Goal: Task Accomplishment & Management: Manage account settings

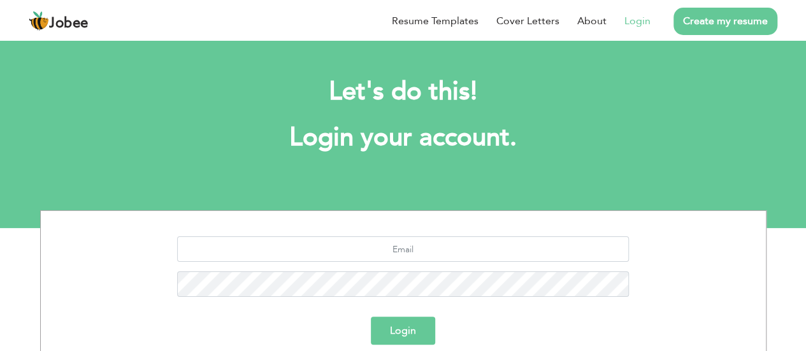
click at [642, 24] on link "Login" at bounding box center [638, 20] width 26 height 15
click at [396, 247] on input "text" at bounding box center [403, 248] width 452 height 25
type input "[EMAIL_ADDRESS][DOMAIN_NAME]"
click at [398, 327] on button "Login" at bounding box center [403, 331] width 64 height 28
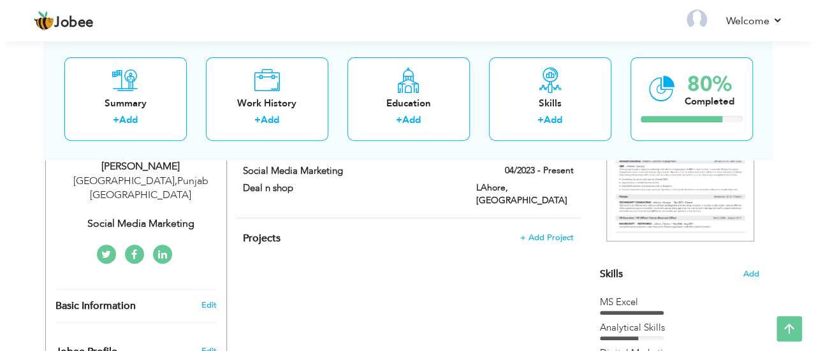
scroll to position [149, 0]
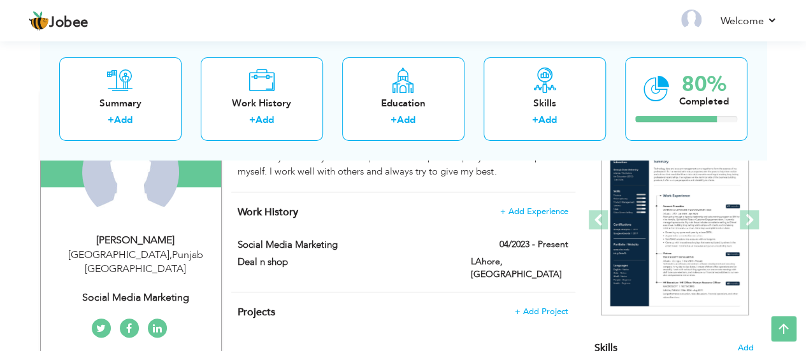
click at [149, 252] on div "[GEOGRAPHIC_DATA] , [GEOGRAPHIC_DATA] [GEOGRAPHIC_DATA]" at bounding box center [135, 262] width 171 height 29
type input "LAIBA"
type input "NAEEM"
type input "[PHONE_NUMBER]"
select select "number:166"
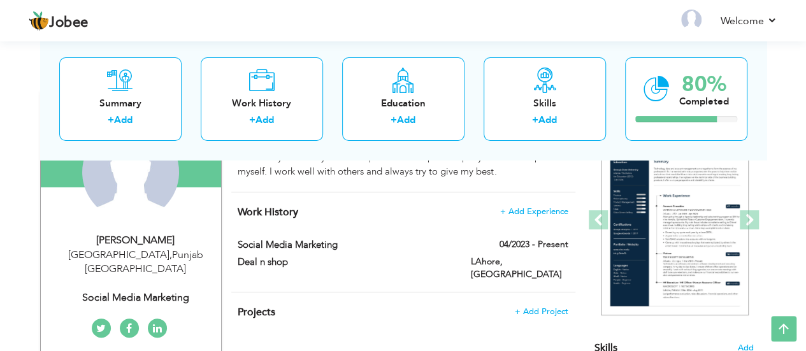
type input "[GEOGRAPHIC_DATA]"
type input "Lahore"
select select "number:3"
type input "Social Media Marketing"
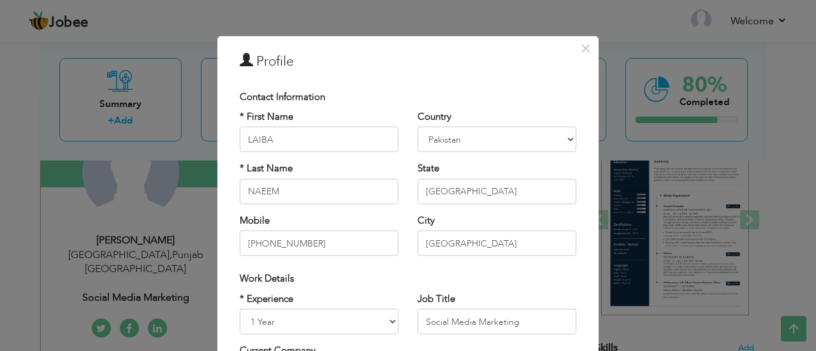
scroll to position [0, 0]
type input "L"
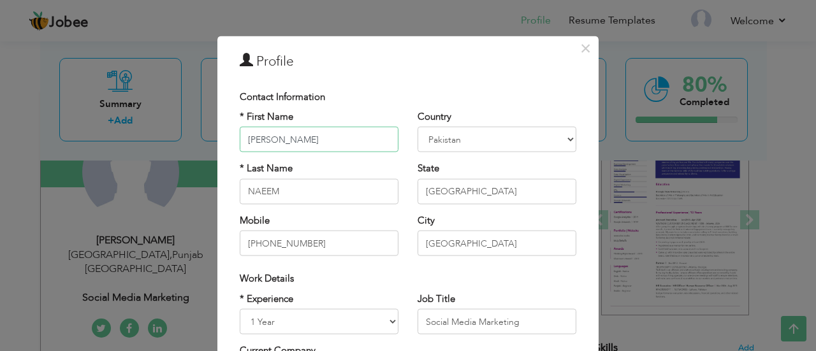
type input "Abubakar"
click at [305, 192] on input "NAEEM" at bounding box center [319, 190] width 159 height 25
paste input "Ikram"
type input "Ikram"
click at [343, 245] on input "+923304517321" at bounding box center [319, 243] width 159 height 25
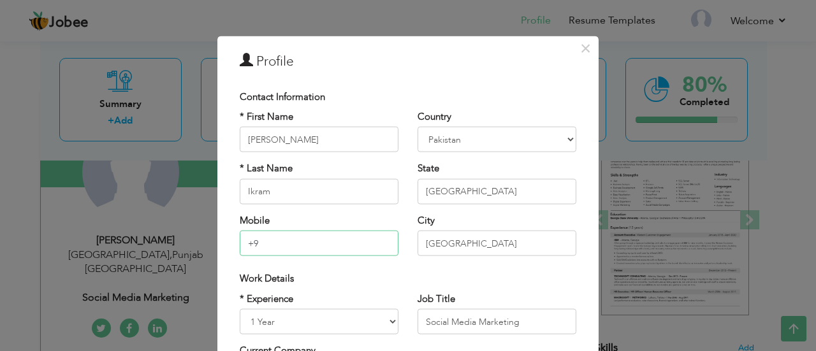
type input "+"
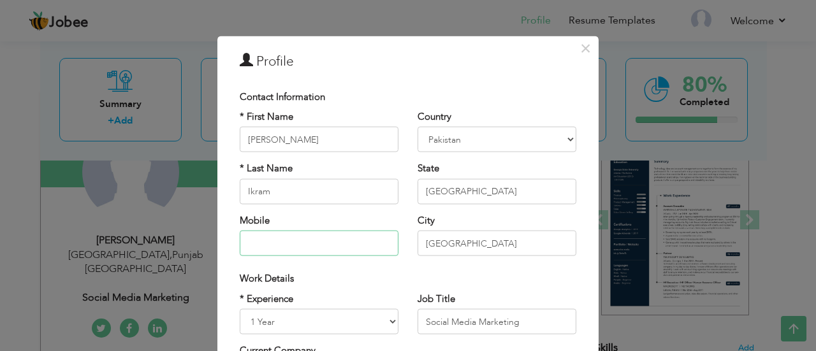
type input "0"
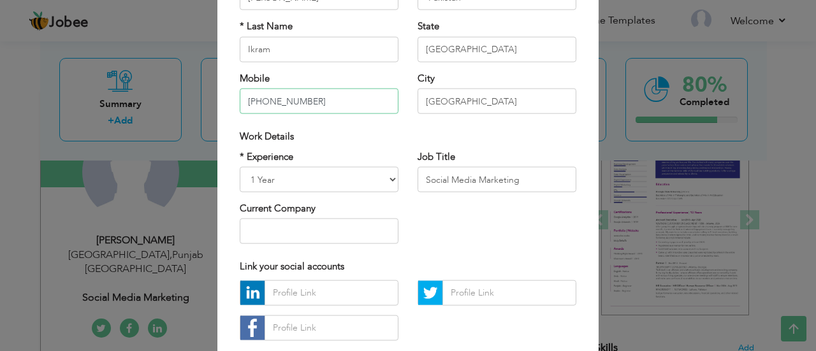
scroll to position [132, 0]
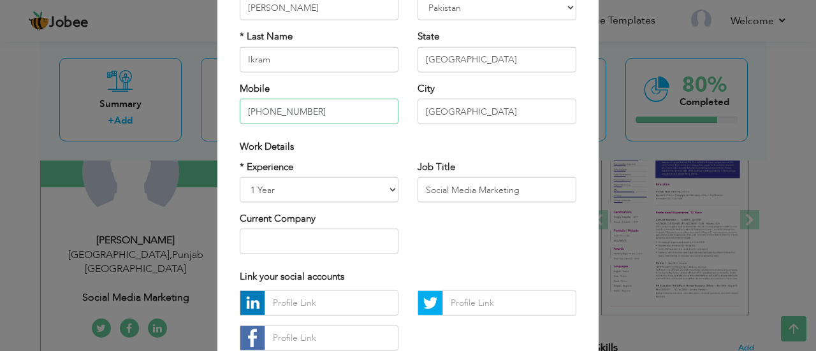
type input "+923117796402"
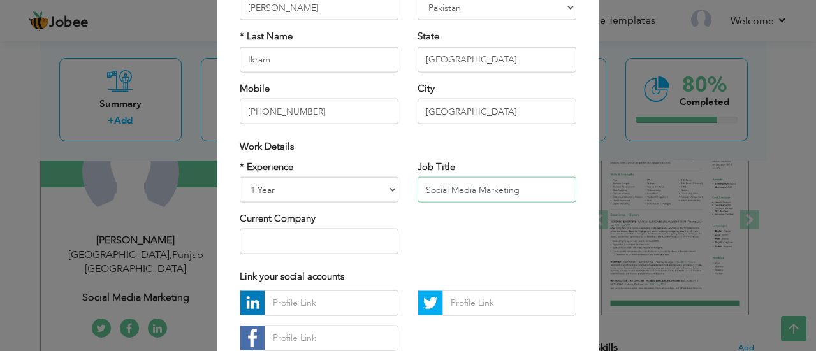
click at [526, 193] on input "Social Media Marketing" at bounding box center [496, 189] width 159 height 25
type input "S"
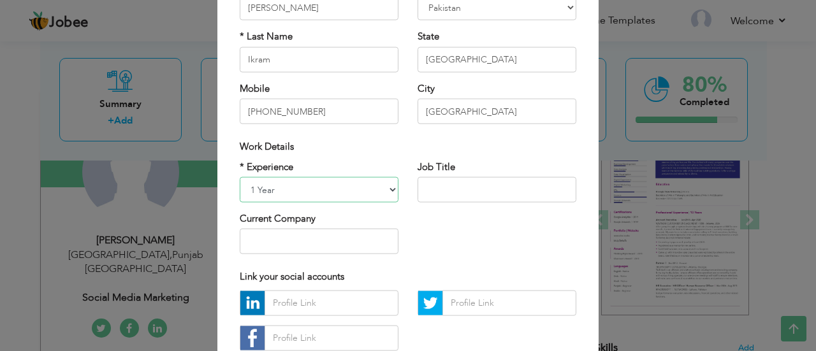
click at [390, 191] on select "Entry Level Less than 1 Year 1 Year 2 Years 3 Years 4 Years 5 Years 6 Years 7 Y…" at bounding box center [319, 189] width 159 height 25
select select "number:2"
click at [240, 177] on select "Entry Level Less than 1 Year 1 Year 2 Years 3 Years 4 Years 5 Years 6 Years 7 Y…" at bounding box center [319, 189] width 159 height 25
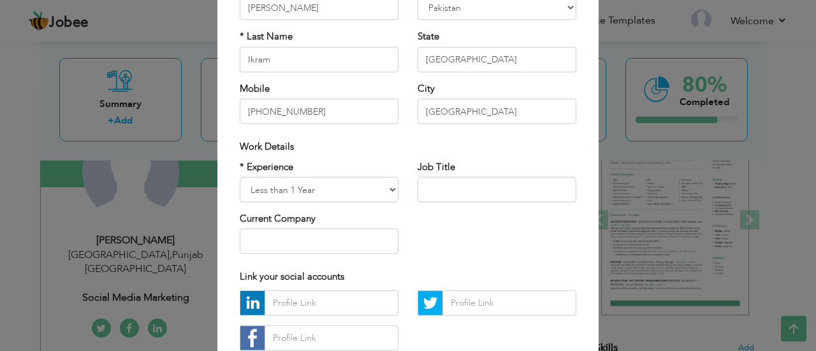
click at [481, 240] on div "* Experience Entry Level Less than 1 Year 1 Year 2 Years 3 Years 4 Years 5 Year…" at bounding box center [408, 212] width 356 height 104
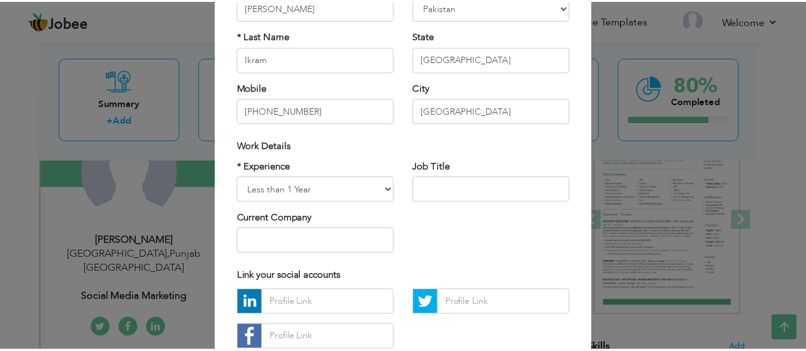
scroll to position [218, 0]
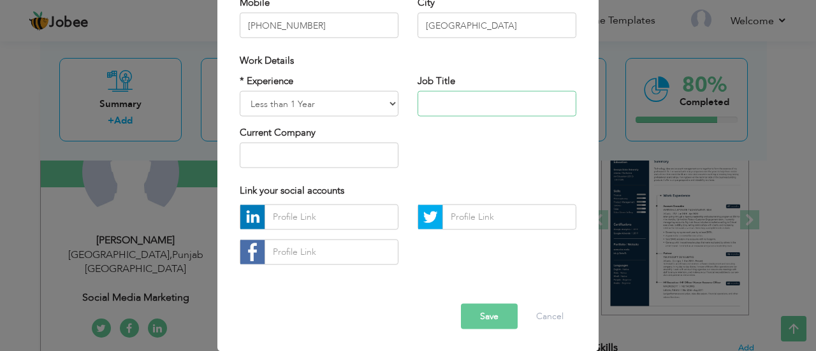
click at [451, 105] on input "text" at bounding box center [496, 103] width 159 height 25
paste input "Documentation Expert"
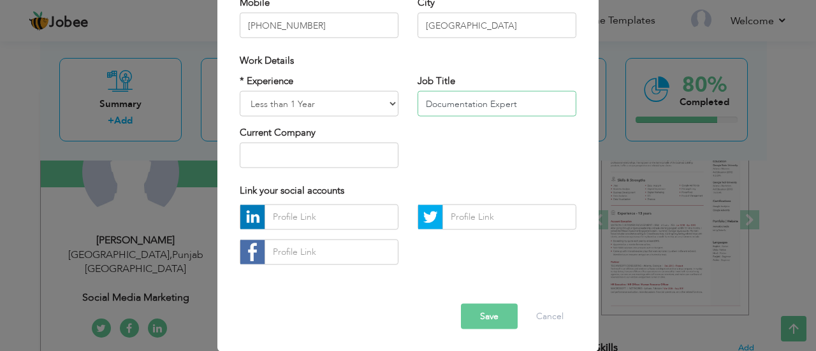
type input "Documentation Expert"
click at [249, 159] on input "text" at bounding box center [319, 155] width 159 height 25
click at [293, 155] on input "text" at bounding box center [319, 155] width 159 height 25
paste input "Murasaki Japanese Academy"
type input "Murasaki Japanese Academy"
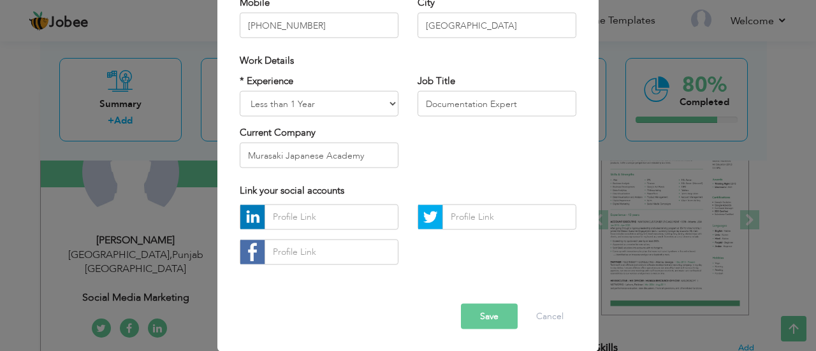
click at [502, 175] on div "* Experience Entry Level Less than 1 Year 1 Year 2 Years 3 Years 4 Years 5 Year…" at bounding box center [408, 126] width 356 height 104
click at [477, 306] on button "Save" at bounding box center [489, 315] width 57 height 25
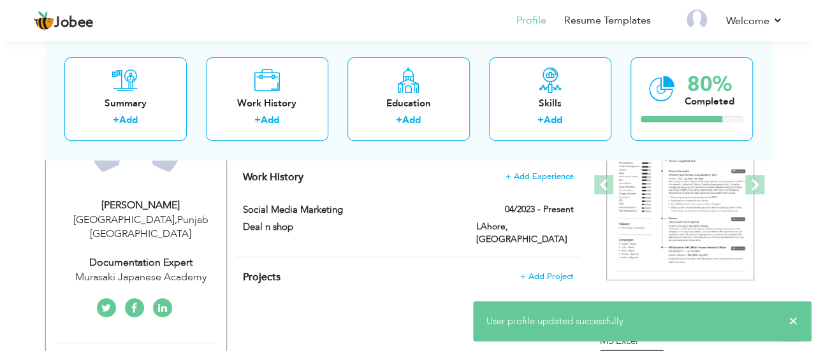
scroll to position [187, 0]
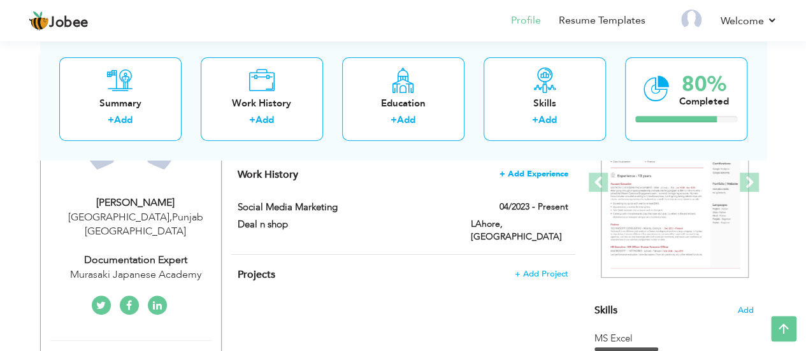
click at [541, 173] on span "+ Add Experience" at bounding box center [534, 174] width 69 height 9
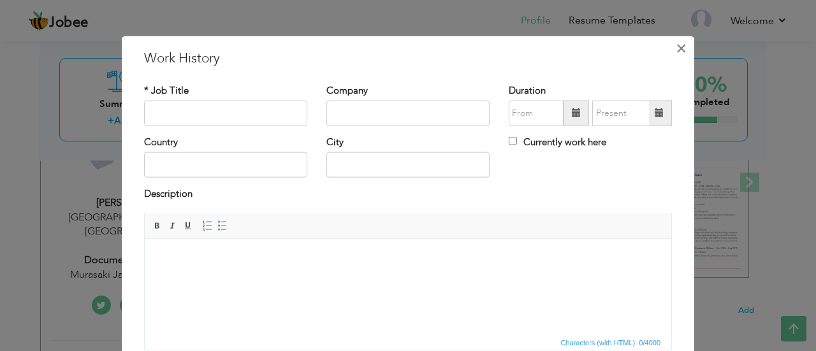
click at [676, 53] on span "×" at bounding box center [681, 47] width 11 height 23
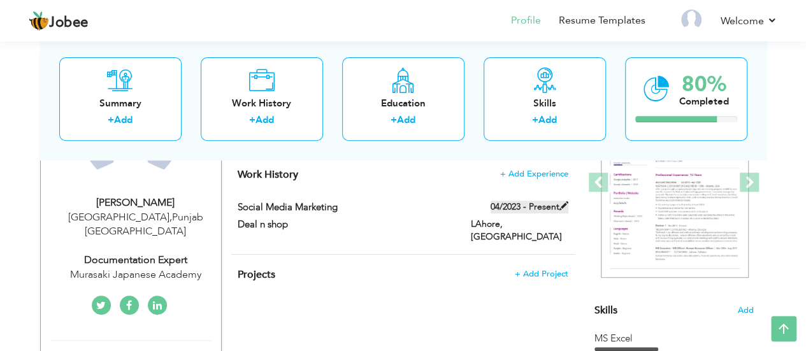
click at [540, 205] on label "04/2023 - Present" at bounding box center [530, 207] width 78 height 13
type input "Social Media Marketing"
type input "Deal n shop"
type input "04/2023"
type input "Pakistan"
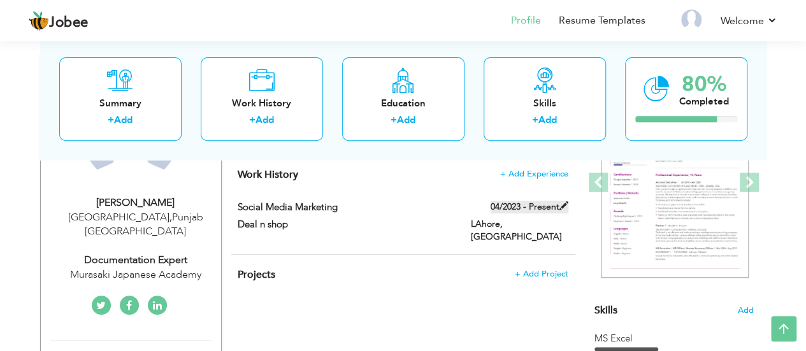
type input "LAhore"
checkbox input "true"
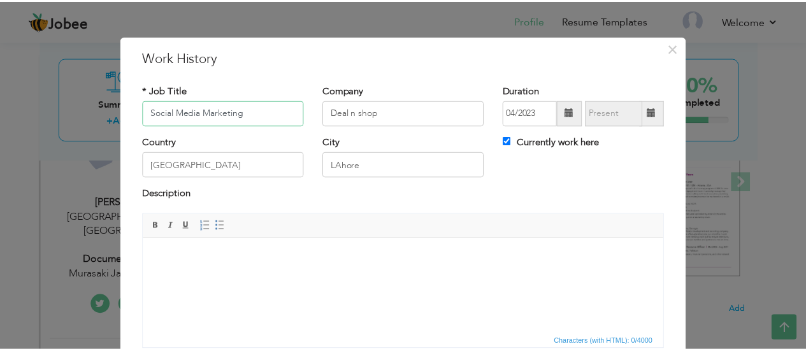
scroll to position [101, 0]
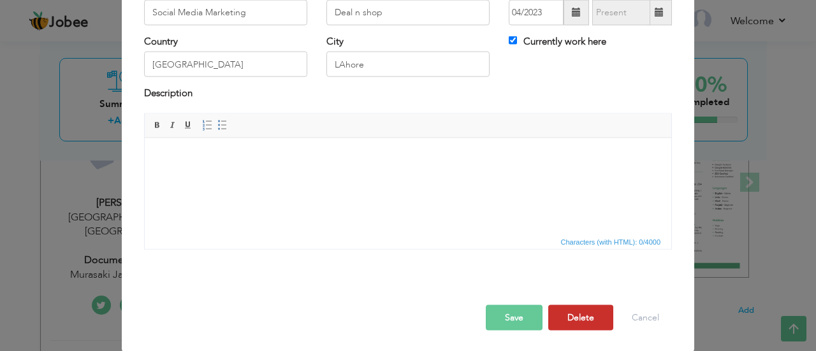
click at [592, 319] on button "Delete" at bounding box center [580, 317] width 65 height 25
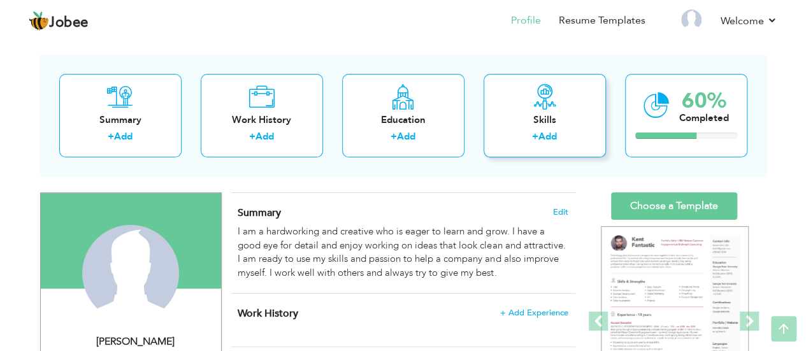
scroll to position [45, 0]
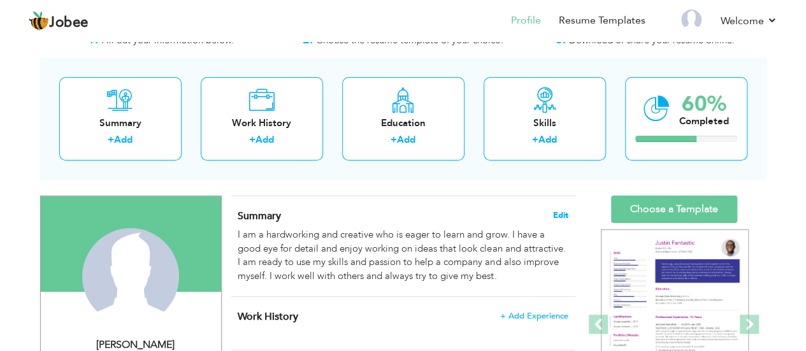
click at [557, 213] on span "Edit" at bounding box center [560, 215] width 15 height 9
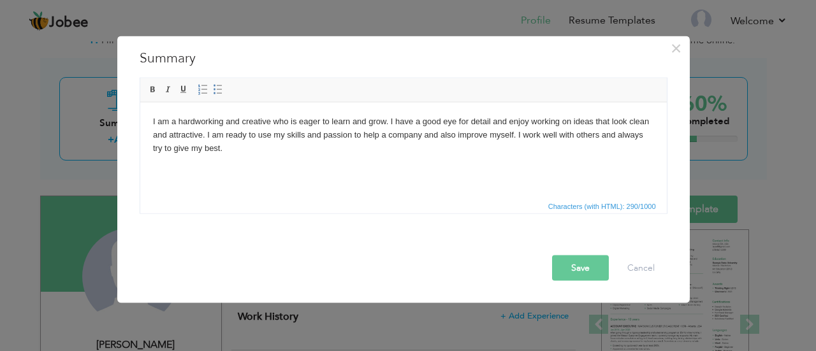
click at [377, 140] on body "I am a hardworking and creative who is eager to learn and grow. I have a good e…" at bounding box center [402, 135] width 501 height 40
click at [576, 268] on button "Save" at bounding box center [580, 267] width 57 height 25
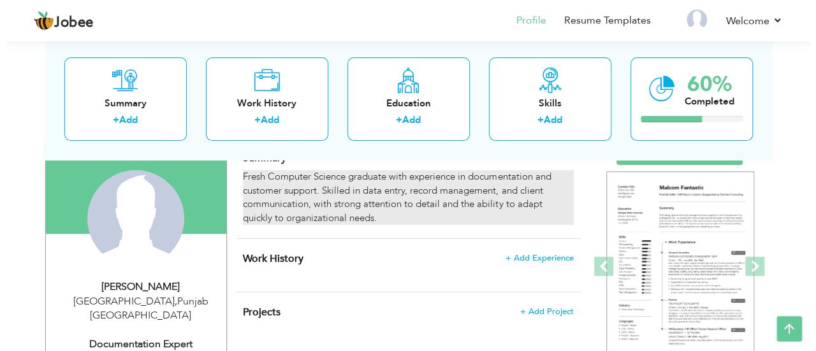
scroll to position [105, 0]
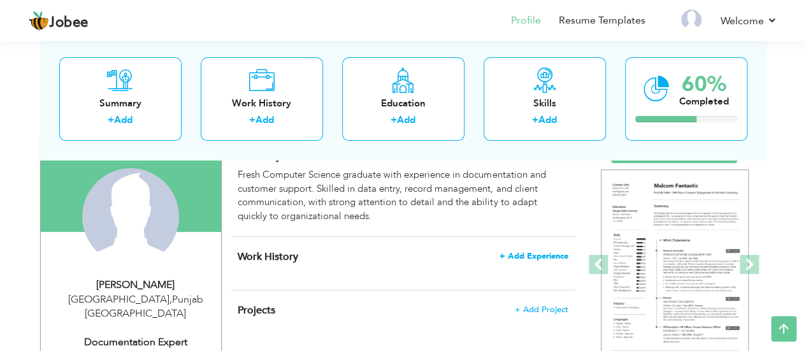
click at [537, 252] on span "+ Add Experience" at bounding box center [534, 256] width 69 height 9
checkbox input "false"
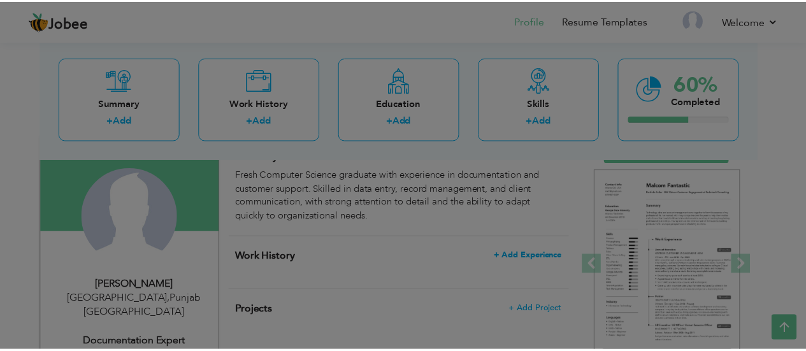
scroll to position [0, 0]
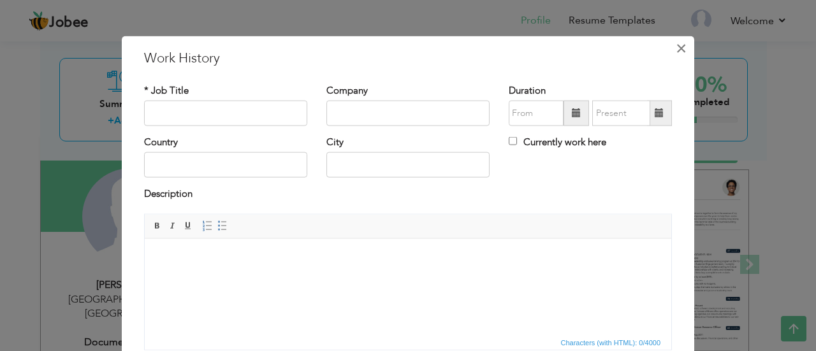
click at [676, 52] on span "×" at bounding box center [681, 47] width 11 height 23
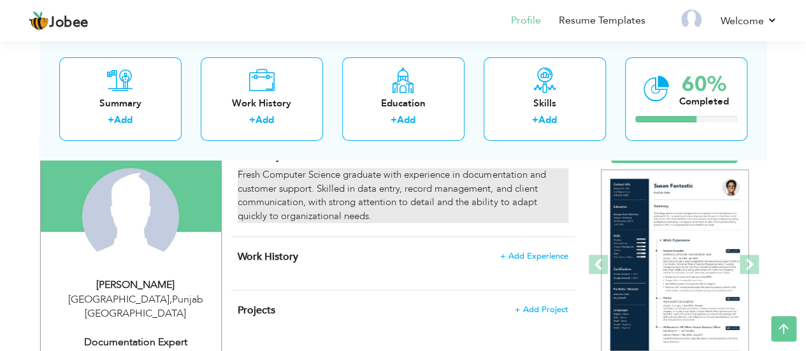
click at [551, 185] on div "Fresh Computer Science graduate with experience in documentation and customer s…" at bounding box center [403, 195] width 330 height 55
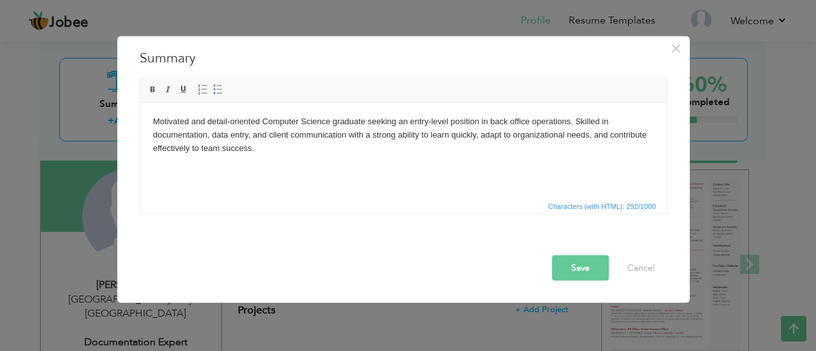
click at [585, 267] on button "Save" at bounding box center [580, 267] width 57 height 25
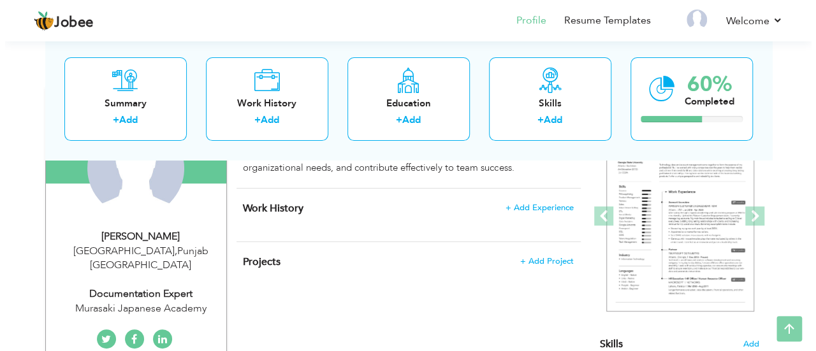
scroll to position [154, 0]
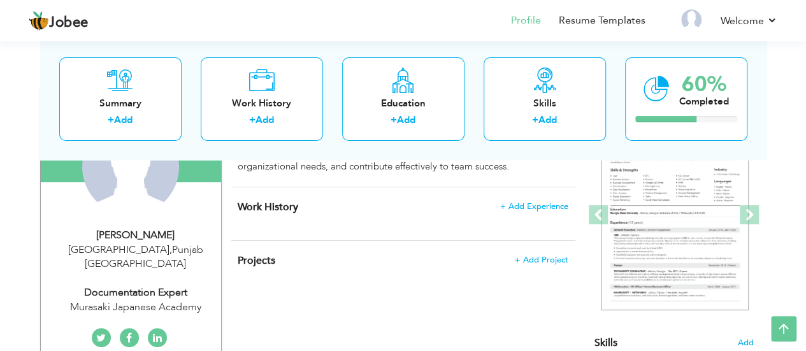
click at [529, 212] on div "Work History + Add Experience × Work History * Job Title Company Duration" at bounding box center [403, 213] width 344 height 53
click at [533, 203] on span "+ Add Experience" at bounding box center [534, 206] width 69 height 9
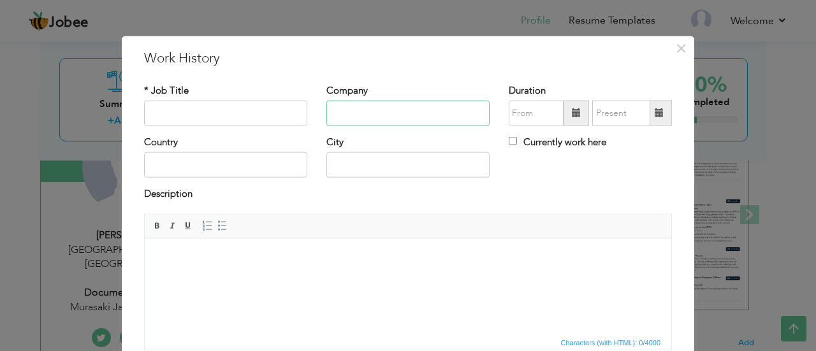
click at [357, 109] on input "text" at bounding box center [407, 113] width 163 height 25
click at [245, 113] on input "text" at bounding box center [225, 113] width 163 height 25
paste input "Customer Support Representative (Outbound) – MARS BPO"
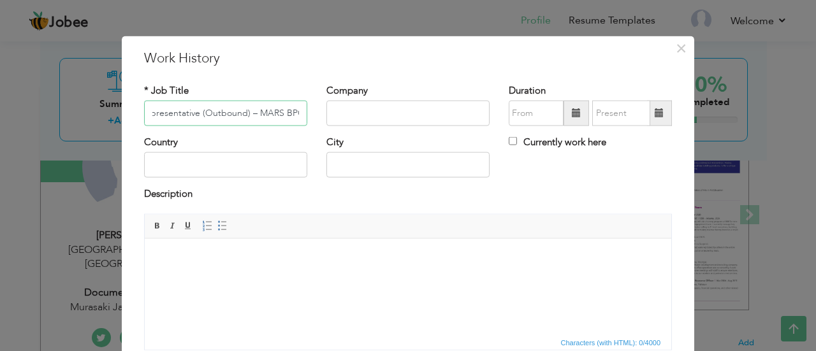
type input "Customer Support Representative (Outbound) – MARS BPO"
click at [384, 112] on input "text" at bounding box center [407, 113] width 163 height 25
paste input "MARS BPO"
type input "MARS BPO"
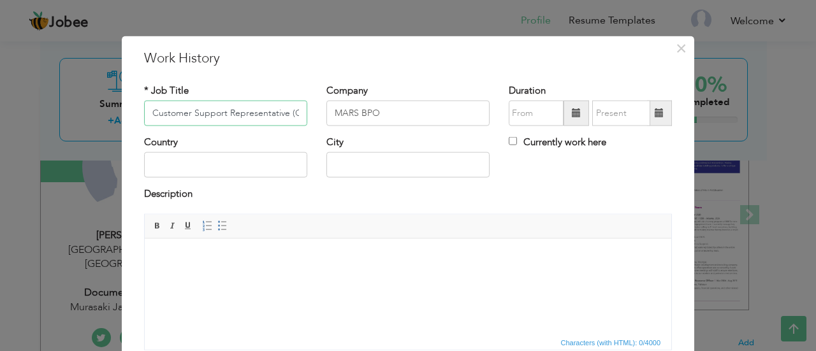
click at [291, 107] on input "Customer Support Representative (Outbound) – MARS BPO" at bounding box center [225, 113] width 163 height 25
type input "Customer Support Representative"
drag, startPoint x: 297, startPoint y: 57, endPoint x: 458, endPoint y: 71, distance: 161.9
click at [458, 71] on div "× Work History * Job Title Customer Support Representative Company MARS BPO Dur…" at bounding box center [408, 244] width 572 height 417
click at [279, 277] on html at bounding box center [408, 257] width 526 height 39
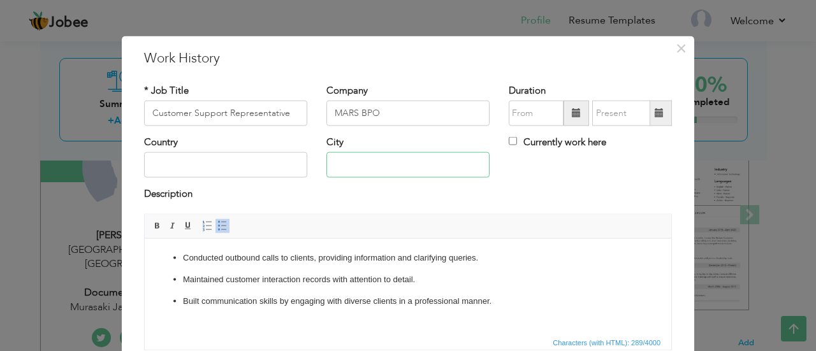
click at [335, 168] on input "text" at bounding box center [407, 164] width 163 height 25
type input "Rawalpindi"
click at [229, 152] on input "text" at bounding box center [225, 164] width 163 height 25
type input "Pakistan"
click at [443, 120] on input "MARS BPO" at bounding box center [407, 113] width 163 height 25
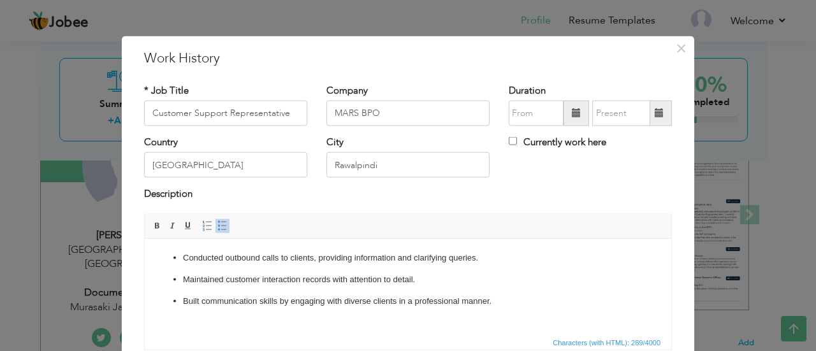
click at [572, 113] on span at bounding box center [576, 112] width 9 height 9
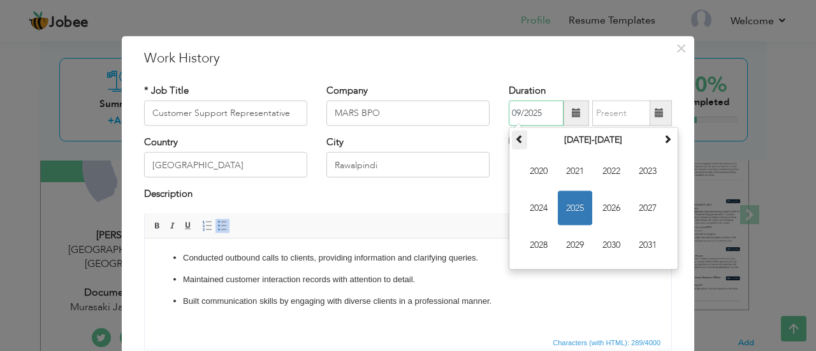
click at [516, 136] on span at bounding box center [519, 138] width 9 height 9
click at [660, 142] on th at bounding box center [667, 140] width 15 height 19
click at [568, 201] on span "2025" at bounding box center [575, 208] width 34 height 34
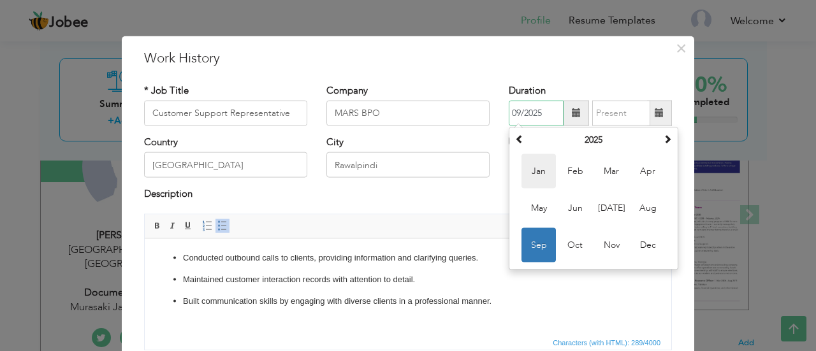
click at [532, 171] on span "Jan" at bounding box center [538, 171] width 34 height 34
type input "01/2025"
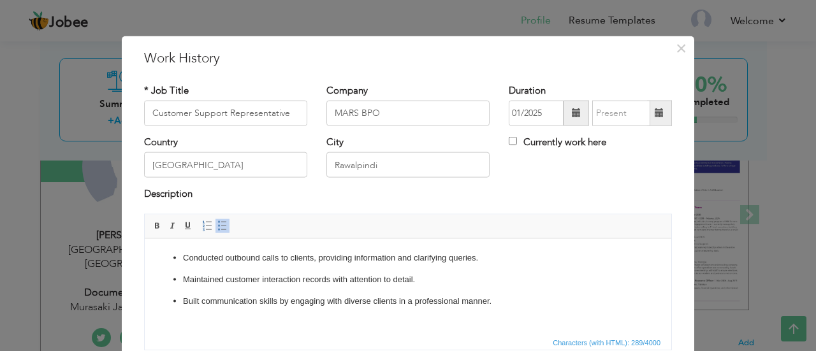
click at [657, 111] on span at bounding box center [659, 112] width 9 height 9
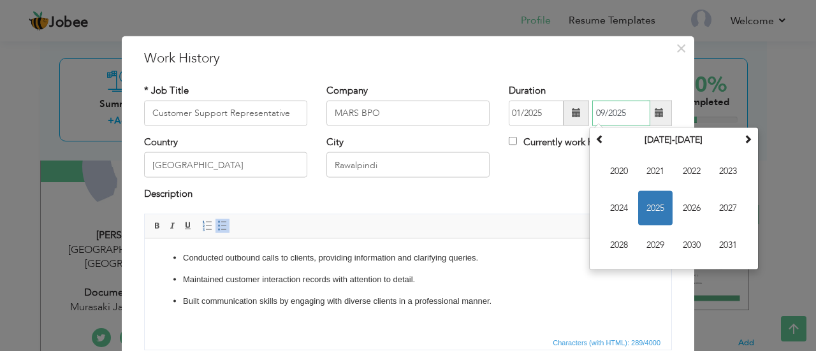
click at [649, 206] on span "2025" at bounding box center [655, 208] width 34 height 34
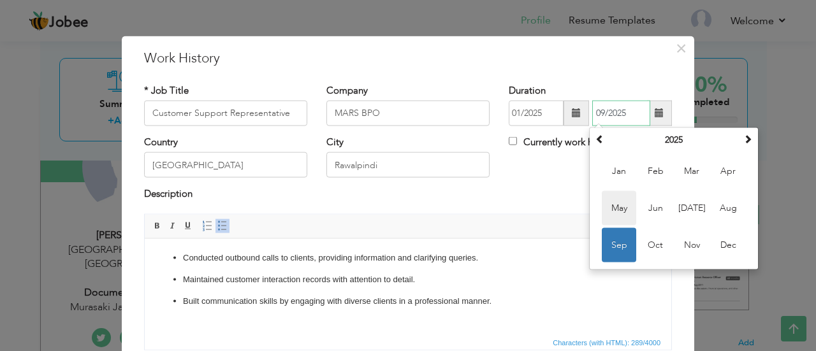
click at [612, 205] on span "May" at bounding box center [619, 208] width 34 height 34
type input "05/2025"
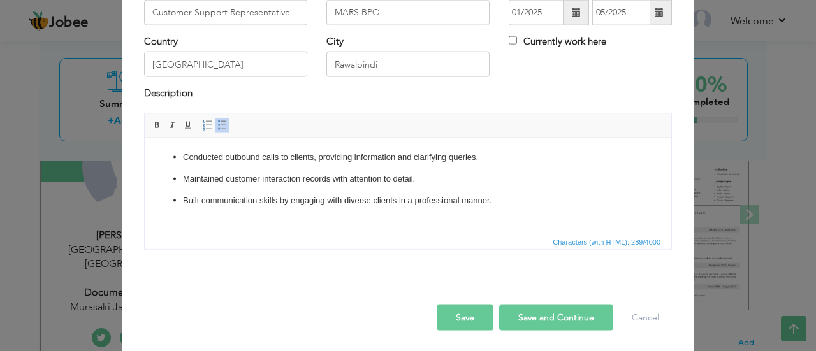
scroll to position [101, 0]
click at [547, 314] on button "Save and Continue" at bounding box center [556, 317] width 114 height 25
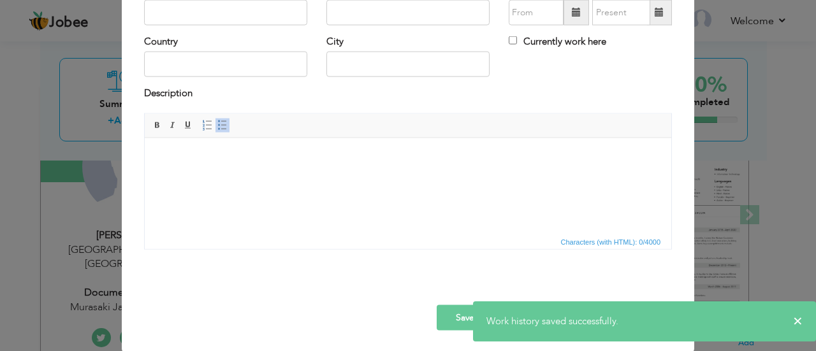
scroll to position [0, 0]
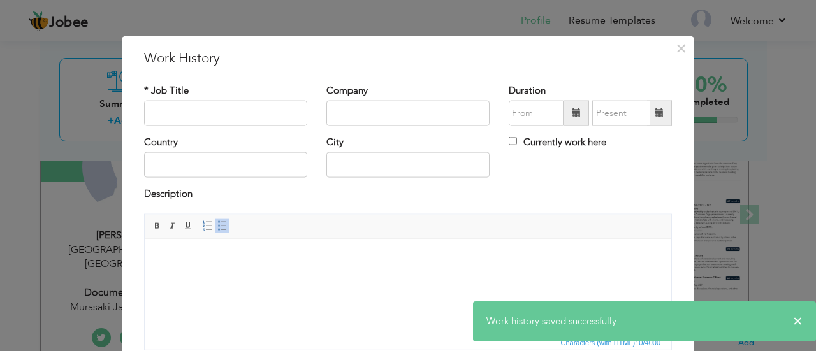
click at [573, 117] on span at bounding box center [576, 112] width 9 height 9
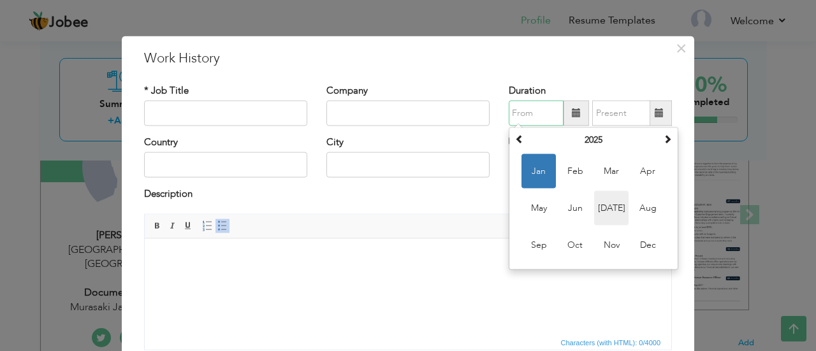
click at [607, 211] on span "Jul" at bounding box center [611, 208] width 34 height 34
type input "07/2025"
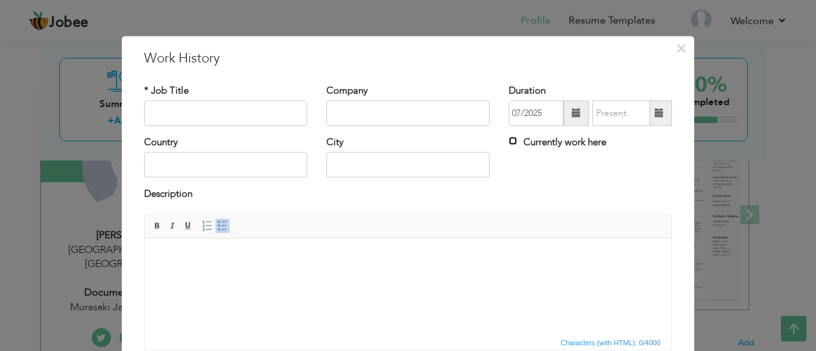
click at [511, 143] on input "Currently work here" at bounding box center [513, 141] width 8 height 8
checkbox input "true"
click at [351, 110] on input "text" at bounding box center [407, 113] width 163 height 25
click at [264, 277] on html at bounding box center [408, 257] width 526 height 39
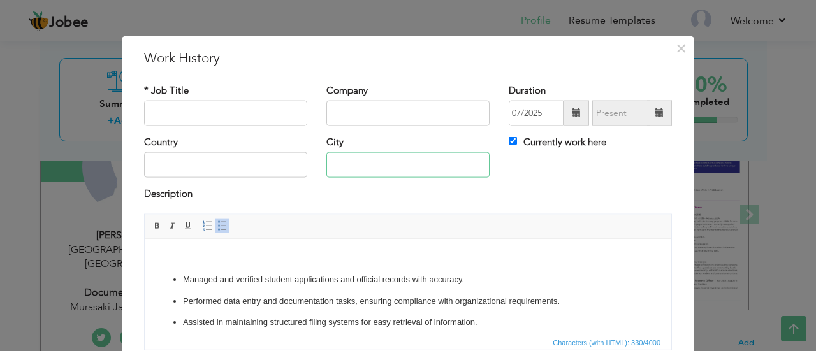
click at [340, 166] on input "text" at bounding box center [407, 164] width 163 height 25
type input "Lahore"
click at [221, 165] on input "text" at bounding box center [225, 164] width 163 height 25
type input "Pakistan"
click at [215, 112] on input "text" at bounding box center [225, 113] width 163 height 25
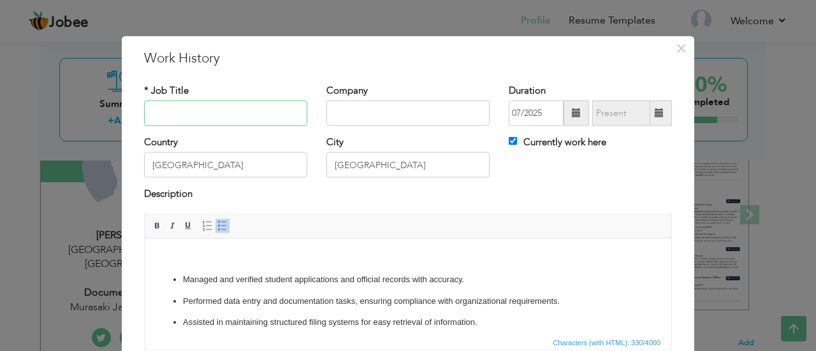
click at [214, 112] on input "text" at bounding box center [225, 113] width 163 height 25
paste input "Documentation Expert"
type input "Documentation Expert"
click at [386, 115] on input "text" at bounding box center [407, 113] width 163 height 25
click at [257, 116] on input "Documentation Expert" at bounding box center [225, 113] width 163 height 25
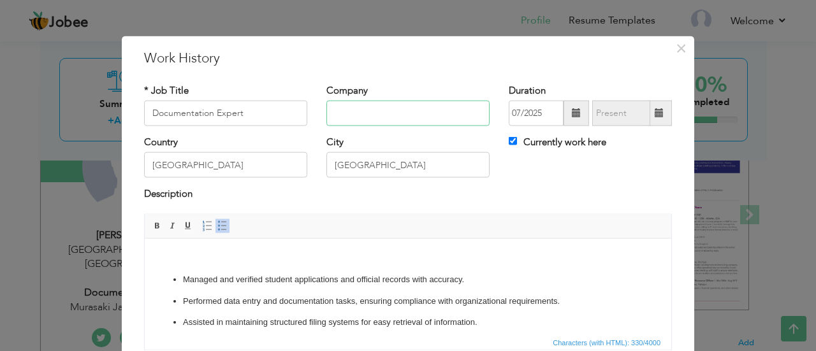
click at [372, 112] on input "text" at bounding box center [407, 113] width 163 height 25
paste input "Murasaki Japanese Academy"
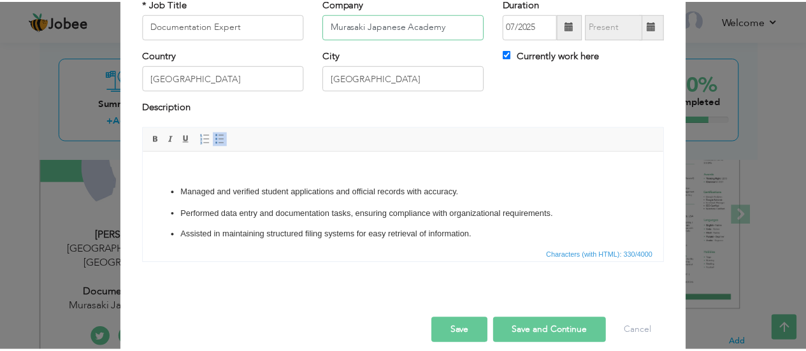
scroll to position [101, 0]
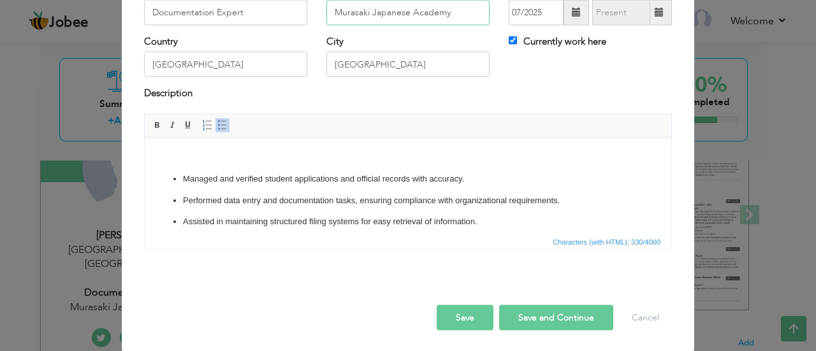
type input "Murasaki Japanese Academy"
click at [447, 316] on button "Save" at bounding box center [465, 317] width 57 height 25
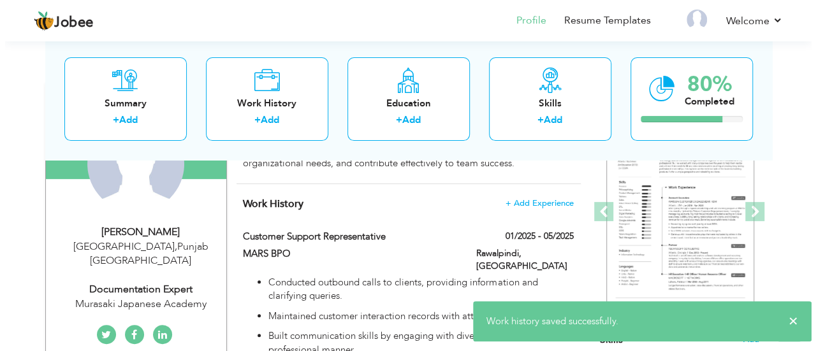
scroll to position [0, 0]
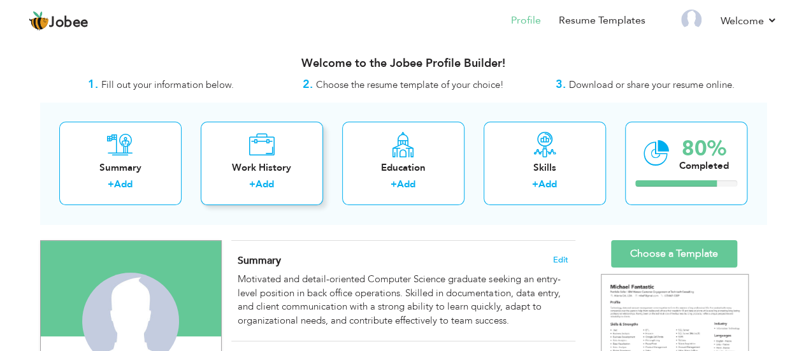
click at [252, 159] on div "Work History + Add" at bounding box center [262, 163] width 122 height 83
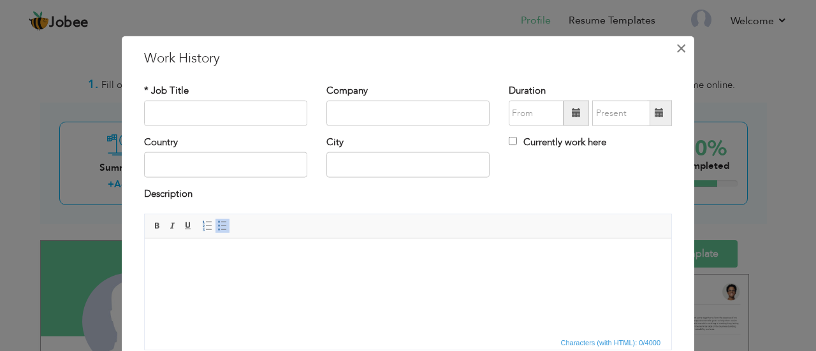
click at [680, 54] on span "×" at bounding box center [681, 47] width 11 height 23
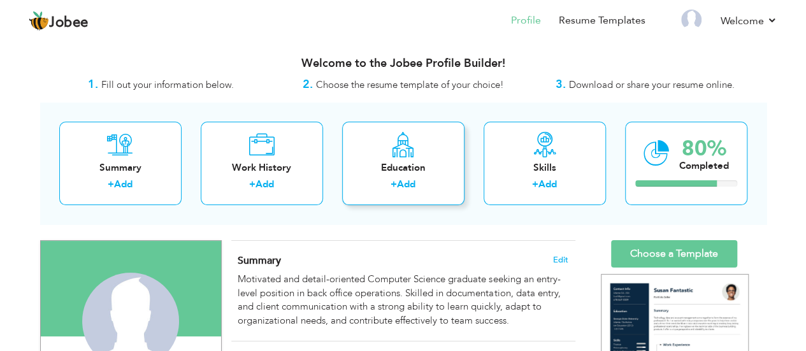
click at [409, 157] on div "Education + Add" at bounding box center [403, 163] width 122 height 83
radio input "true"
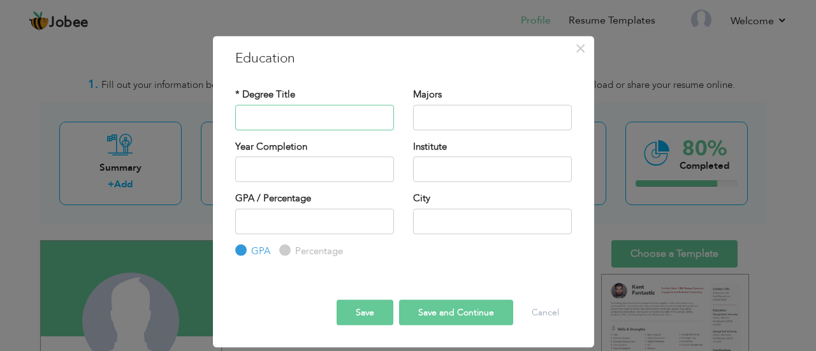
click at [338, 121] on input "text" at bounding box center [314, 117] width 159 height 25
click at [280, 250] on input "Percentage" at bounding box center [283, 251] width 8 height 8
radio input "true"
click at [248, 250] on label "GPA" at bounding box center [259, 250] width 22 height 13
click at [243, 250] on input "GPA" at bounding box center [239, 251] width 8 height 8
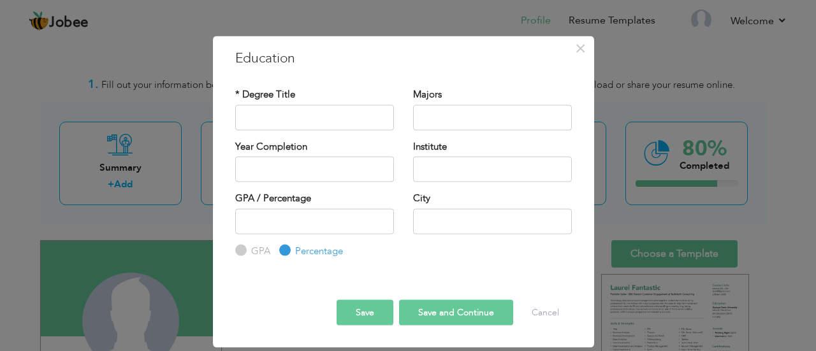
radio input "true"
click at [321, 122] on input "text" at bounding box center [314, 117] width 159 height 25
type input "BSCS"
click at [435, 121] on input "text" at bounding box center [492, 117] width 159 height 25
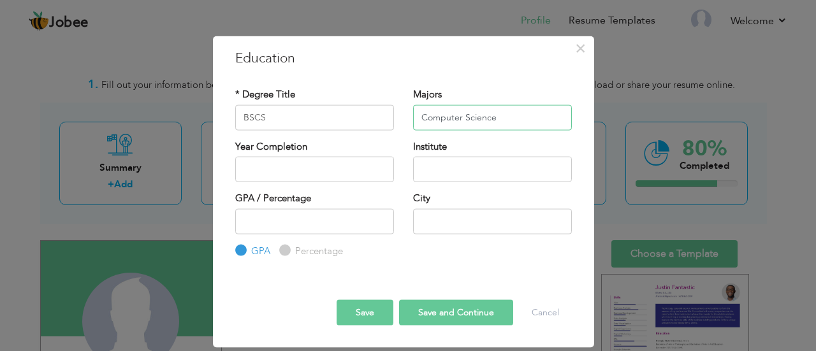
type input "Computer Science"
click at [469, 163] on input "text" at bounding box center [492, 169] width 159 height 25
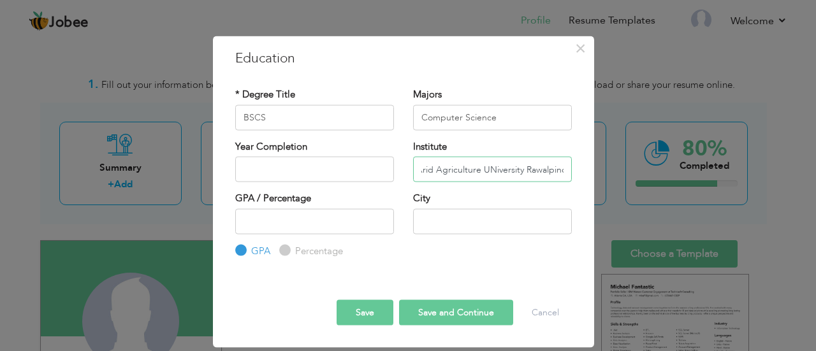
scroll to position [0, 34]
type input "PMAS Arid Agriculture UNiversity Rawalpindi"
type input "2025"
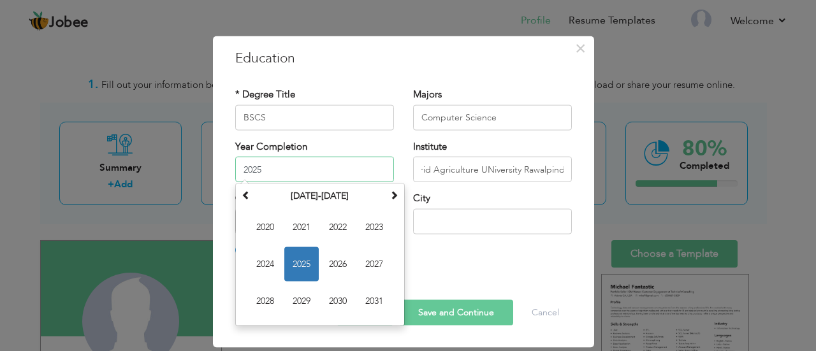
scroll to position [0, 0]
click at [306, 173] on input "2025" at bounding box center [314, 169] width 159 height 25
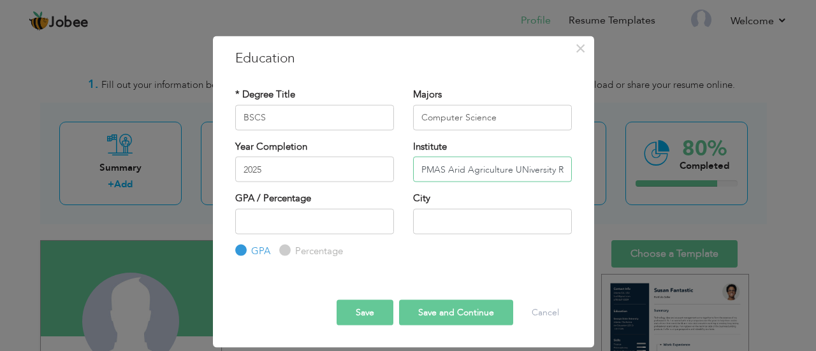
click at [526, 169] on input "PMAS Arid Agriculture UNiversity Rawalpindi" at bounding box center [492, 169] width 159 height 25
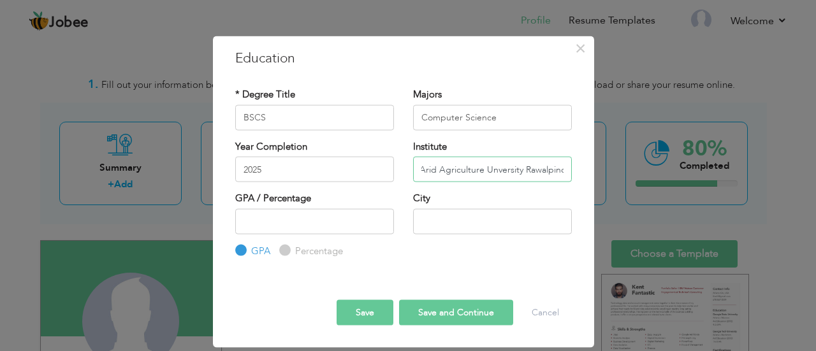
scroll to position [0, 31]
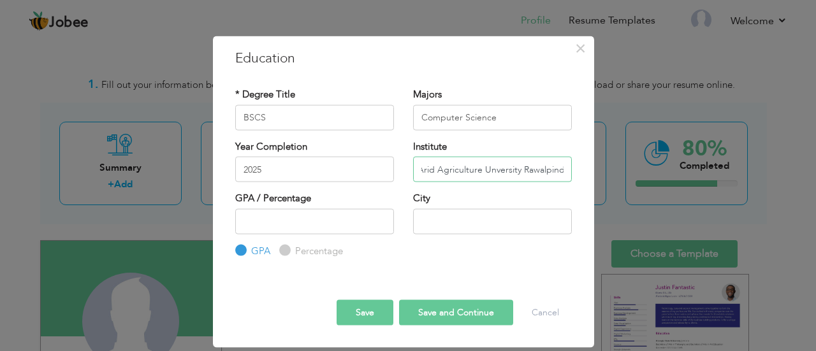
type input "PMAS Arid Agriculture Unversity Rawalpindi"
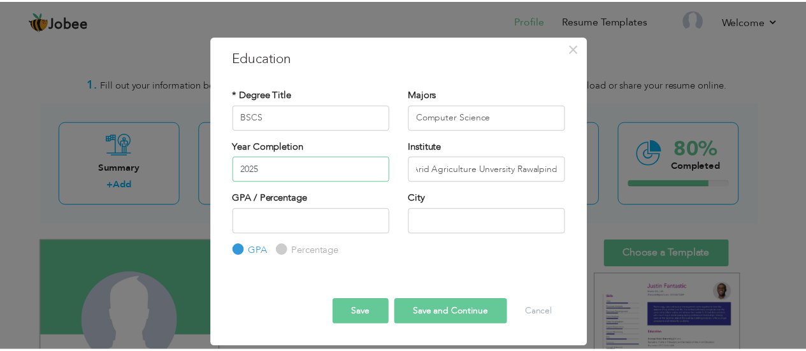
scroll to position [0, 0]
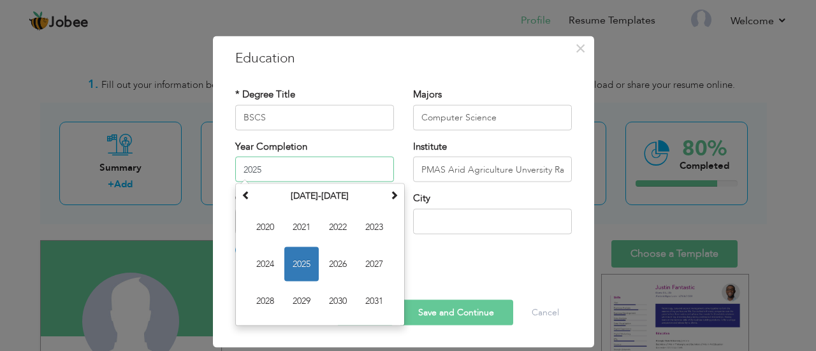
click at [306, 166] on input "2025" at bounding box center [314, 169] width 159 height 25
click at [301, 262] on span "2025" at bounding box center [301, 264] width 34 height 34
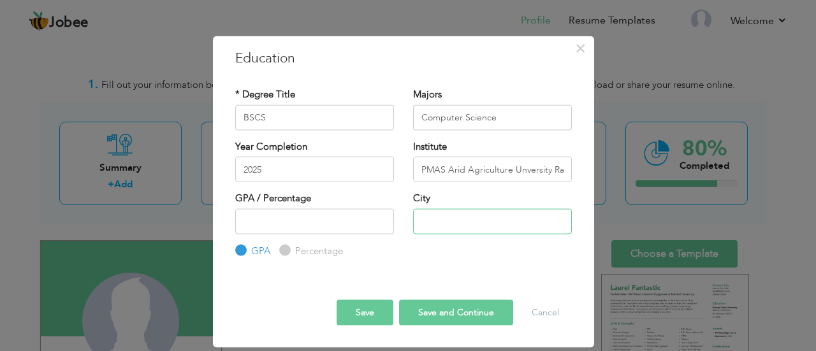
click at [451, 216] on input "text" at bounding box center [492, 220] width 159 height 25
type input "Rawalpindi"
click at [475, 268] on div "* Degree Title BSCS Majors Computer Science 2025" at bounding box center [404, 173] width 356 height 190
click at [452, 317] on button "Save and Continue" at bounding box center [456, 312] width 114 height 25
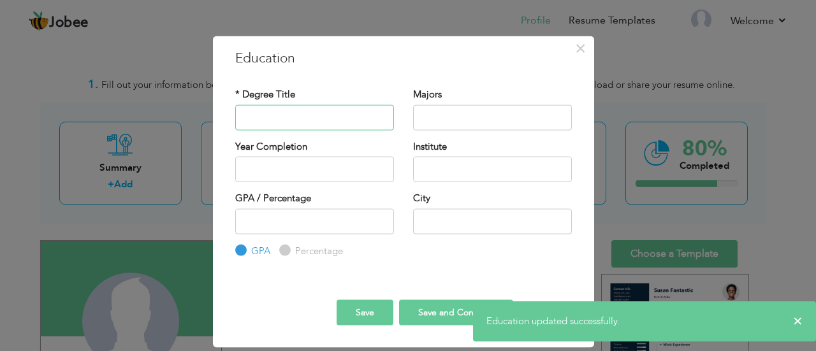
click at [263, 108] on input "text" at bounding box center [314, 117] width 159 height 25
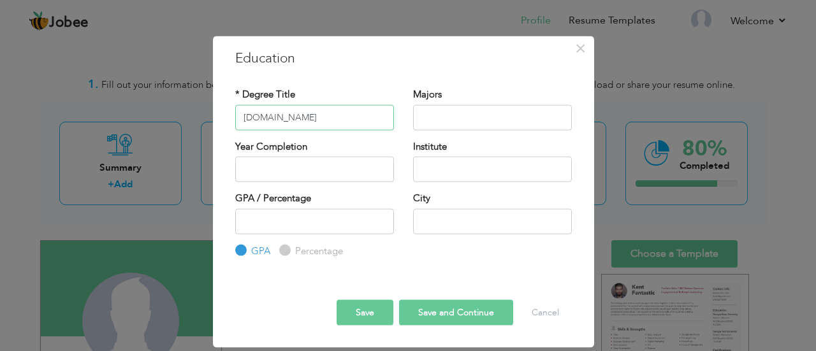
type input "F.sc"
click at [451, 117] on input "text" at bounding box center [492, 117] width 159 height 25
type input "Pre-Enginerring"
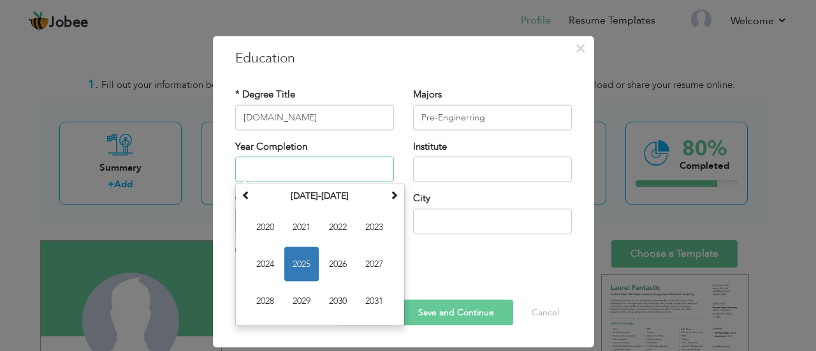
click at [363, 173] on input "text" at bounding box center [314, 169] width 159 height 25
click at [300, 222] on span "2021" at bounding box center [301, 227] width 34 height 34
type input "2021"
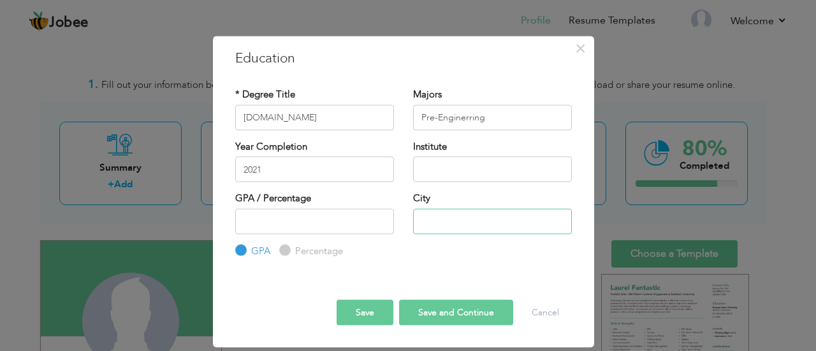
click at [444, 221] on input "text" at bounding box center [492, 220] width 159 height 25
type input "Zafarwal"
click at [438, 162] on input "text" at bounding box center [492, 169] width 159 height 25
type input "GOVT Degree College Zafarwal"
click at [533, 192] on div "City Zafarwal" at bounding box center [492, 213] width 159 height 42
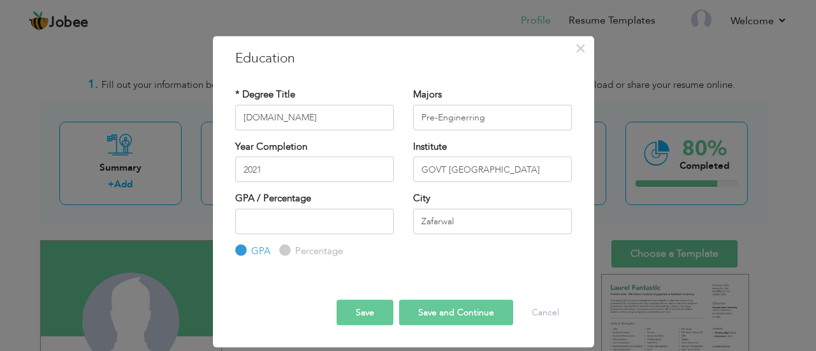
click at [360, 312] on button "Save" at bounding box center [365, 312] width 57 height 25
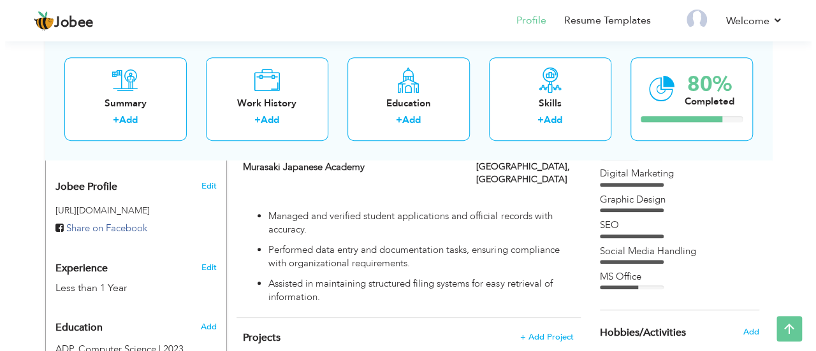
scroll to position [403, 0]
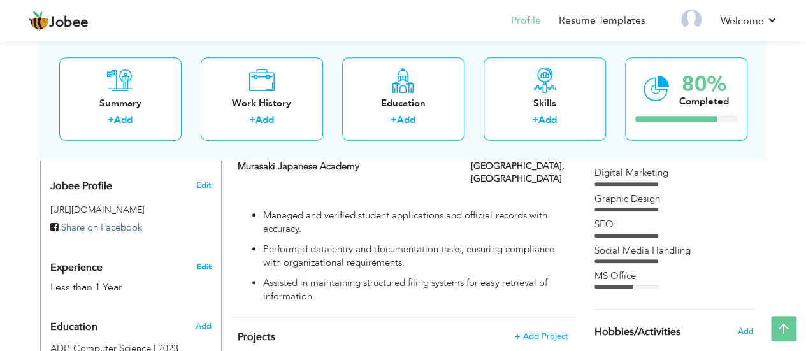
click at [206, 261] on link "Edit" at bounding box center [203, 266] width 15 height 11
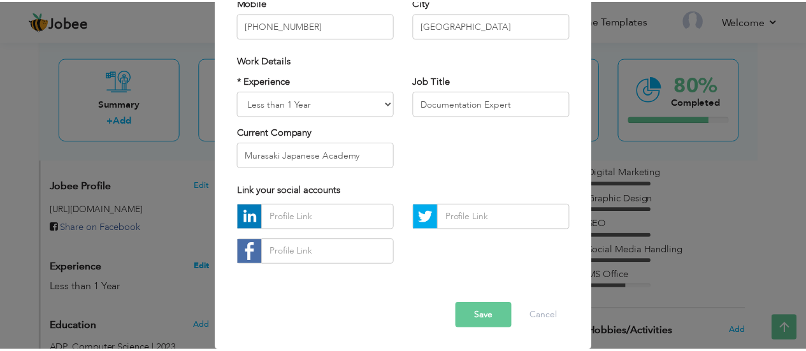
scroll to position [0, 0]
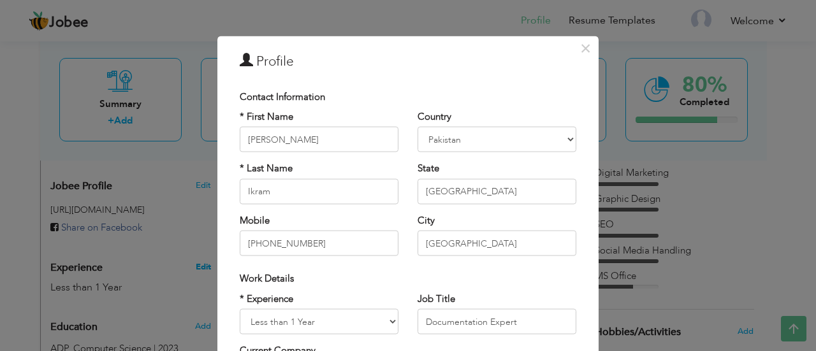
click at [206, 253] on div "× Profile Contact Information * First Name Abubakar * Last Name Ikram" at bounding box center [408, 175] width 816 height 351
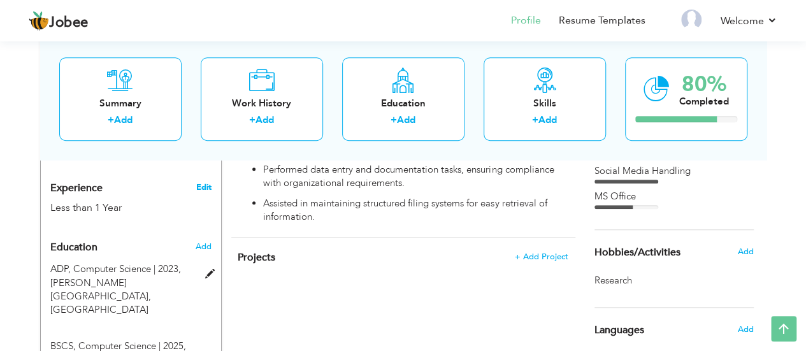
scroll to position [482, 0]
click at [203, 242] on span "Add" at bounding box center [202, 247] width 17 height 11
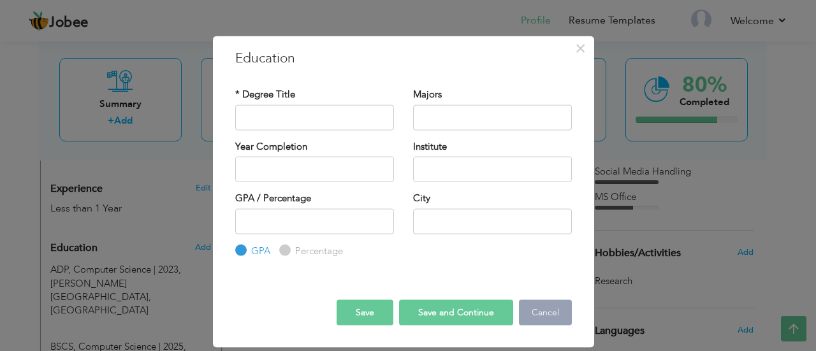
click at [552, 314] on button "Cancel" at bounding box center [545, 312] width 53 height 25
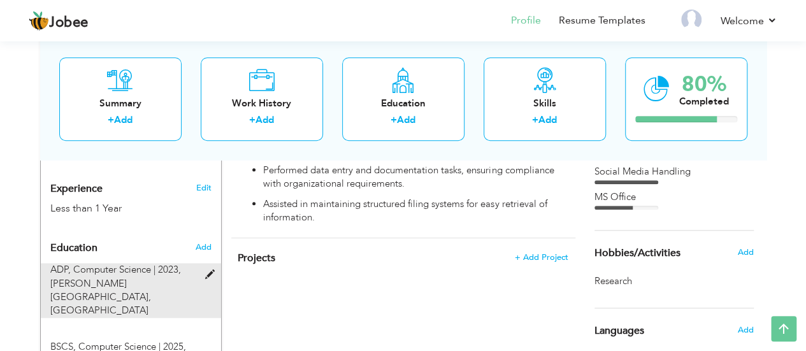
click at [210, 270] on span at bounding box center [213, 275] width 16 height 10
type input "ADP"
type input "Computer Science"
type input "2023"
type input "Queen Mary college"
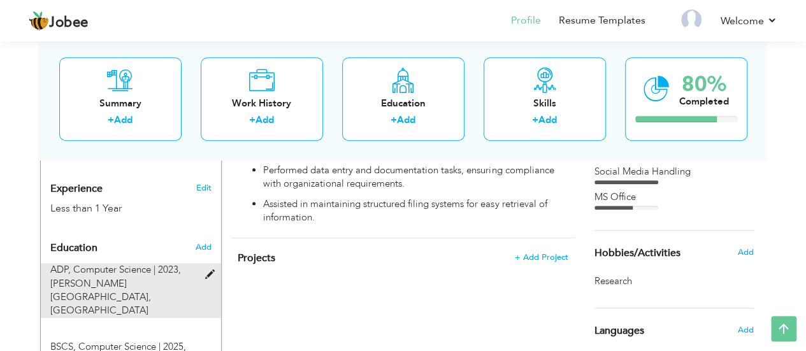
radio input "false"
radio input "true"
type input "Lahore"
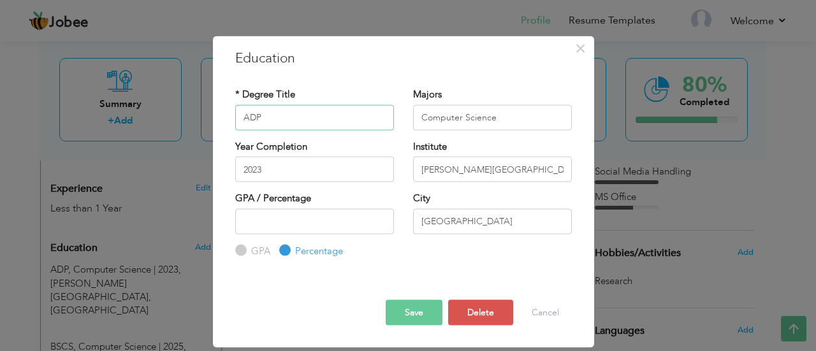
click at [277, 113] on input "ADP" at bounding box center [314, 117] width 159 height 25
type input "A"
type input "BS"
click at [416, 313] on button "Save" at bounding box center [414, 312] width 57 height 25
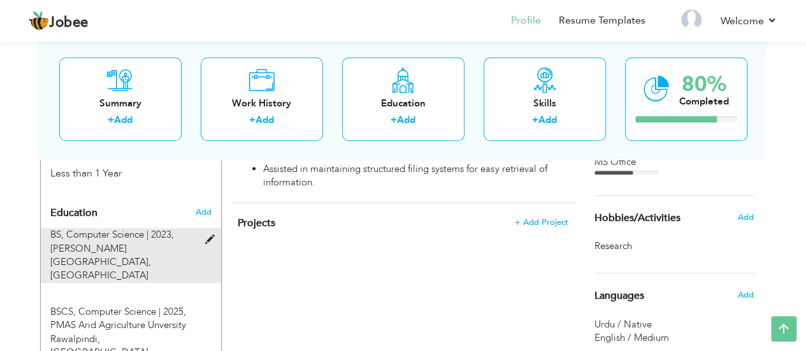
scroll to position [518, 0]
click at [204, 228] on div "BS, Computer Science | 2023, Queen Mary college, Lahore" at bounding box center [123, 255] width 165 height 55
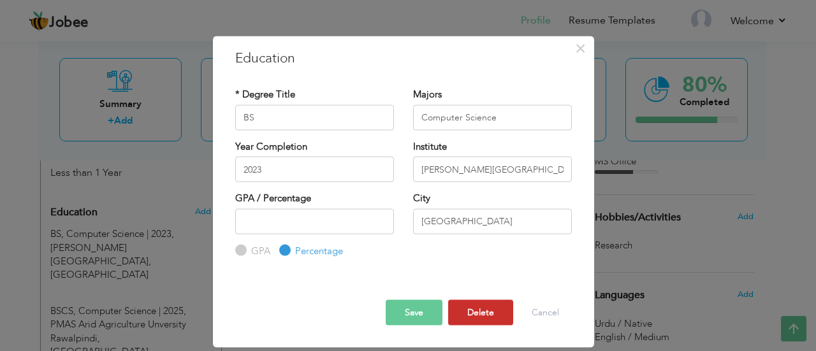
click at [480, 316] on button "Delete" at bounding box center [480, 312] width 65 height 25
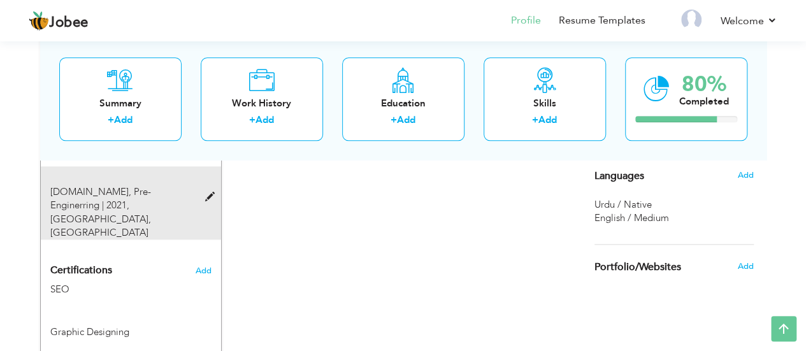
scroll to position [638, 0]
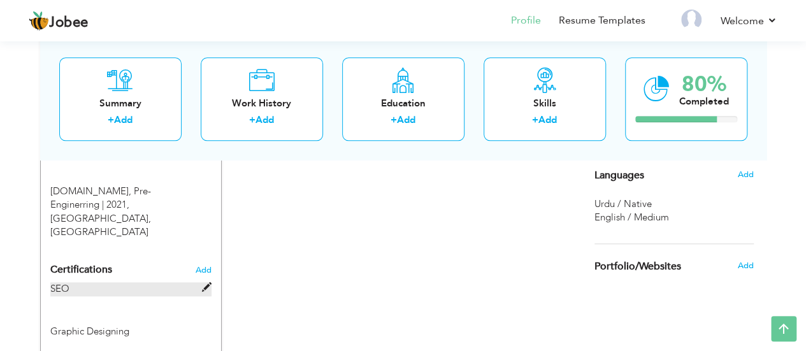
click at [205, 283] on span at bounding box center [207, 288] width 10 height 10
type input "SEO"
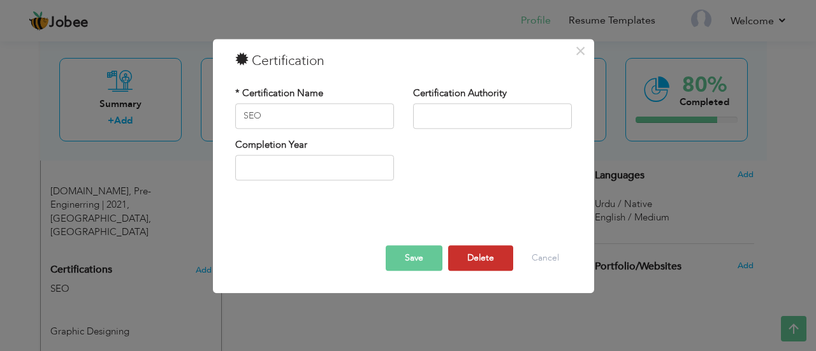
click at [482, 253] on button "Delete" at bounding box center [480, 257] width 65 height 25
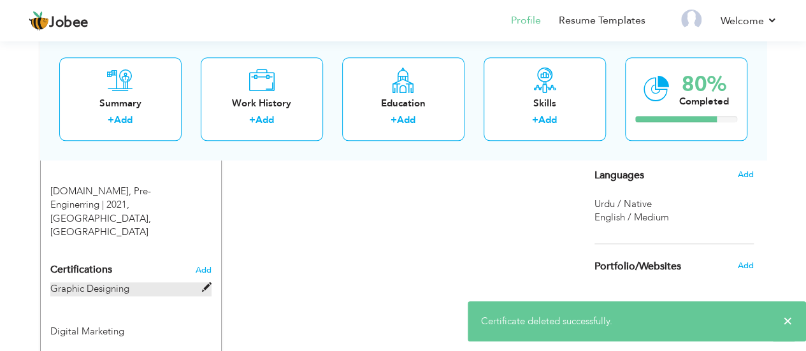
click at [202, 283] on span at bounding box center [207, 288] width 10 height 10
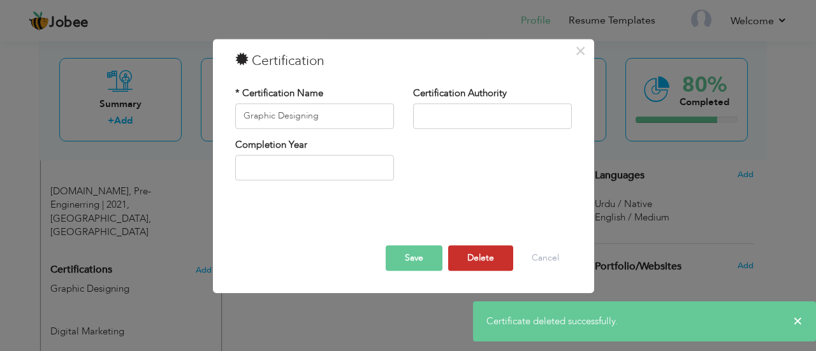
click at [477, 256] on button "Delete" at bounding box center [480, 257] width 65 height 25
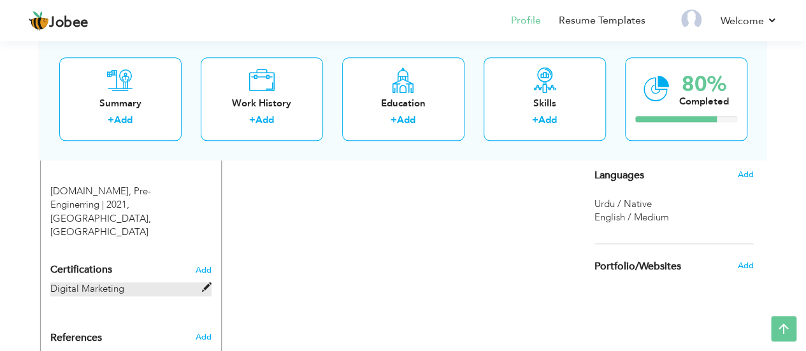
click at [204, 283] on span at bounding box center [207, 288] width 10 height 10
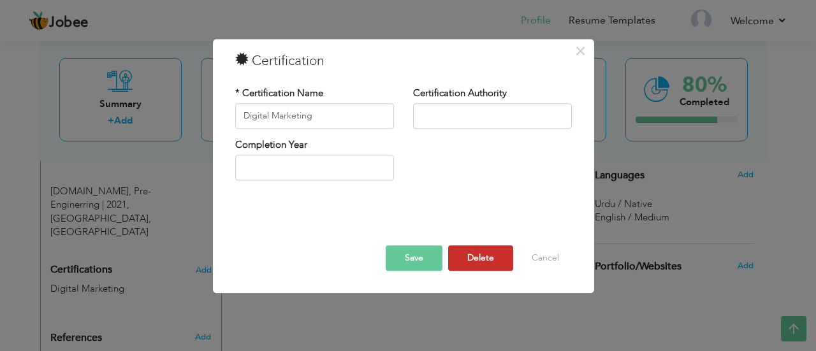
click at [482, 257] on button "Delete" at bounding box center [480, 257] width 65 height 25
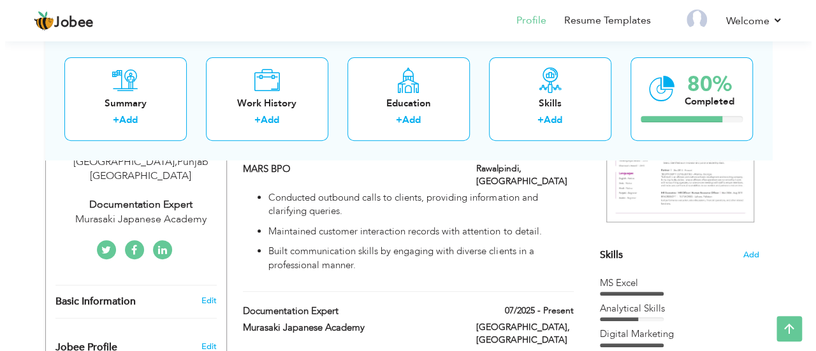
scroll to position [308, 0]
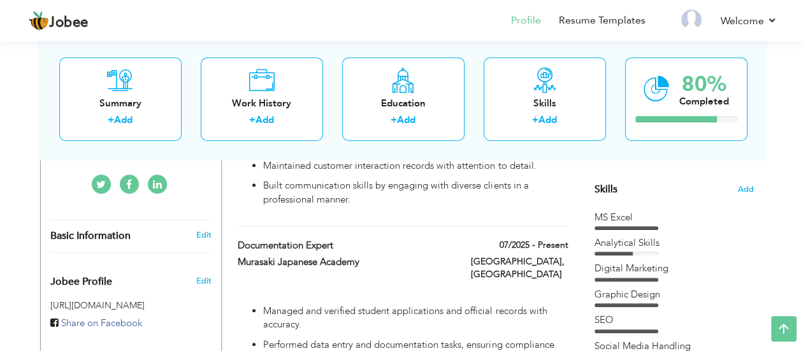
click at [639, 214] on div "MS Excel" at bounding box center [674, 217] width 159 height 13
click at [742, 187] on span "Add" at bounding box center [745, 190] width 17 height 12
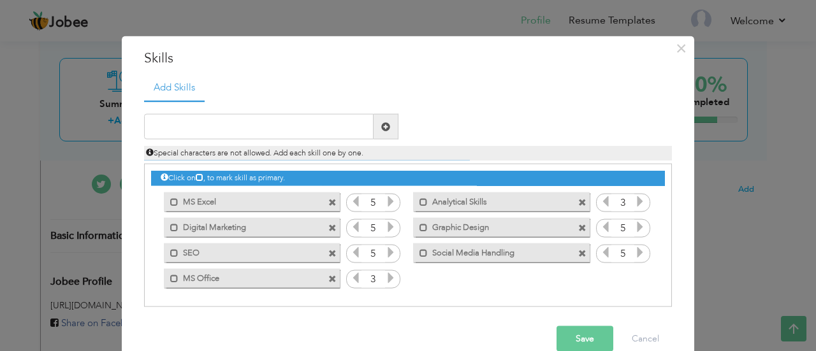
click at [578, 225] on span at bounding box center [582, 228] width 8 height 8
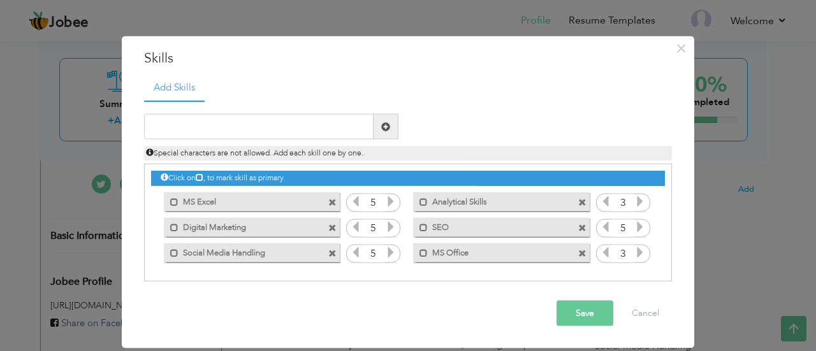
click at [639, 202] on icon at bounding box center [639, 201] width 11 height 11
click at [583, 227] on span at bounding box center [582, 228] width 8 height 8
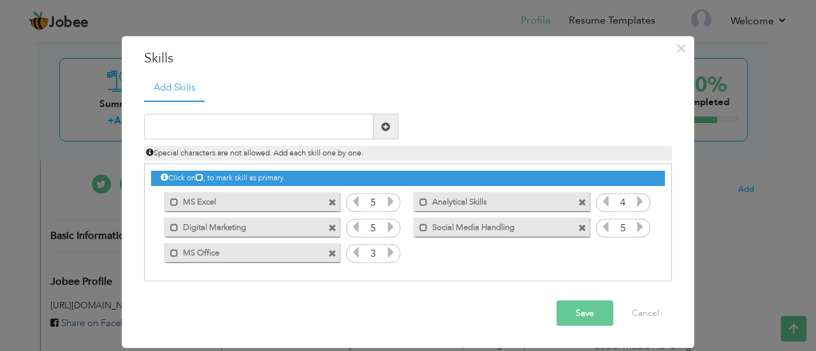
click at [580, 225] on span at bounding box center [582, 228] width 8 height 8
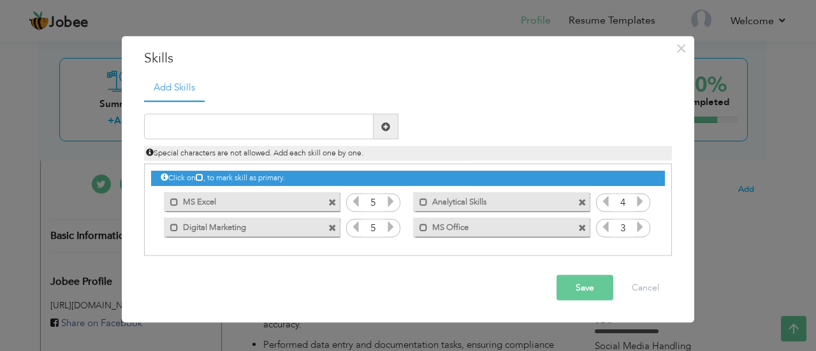
click at [330, 226] on span at bounding box center [332, 228] width 8 height 8
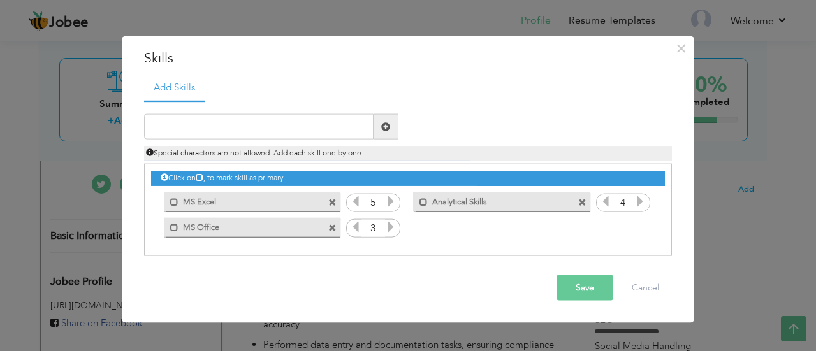
click at [330, 201] on span at bounding box center [332, 202] width 8 height 8
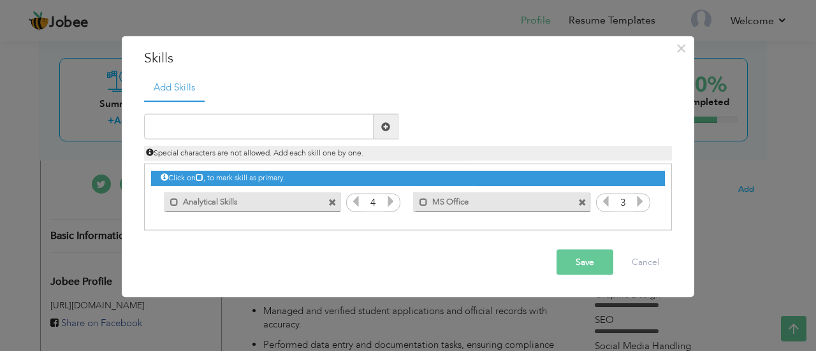
click at [330, 201] on span at bounding box center [332, 202] width 8 height 8
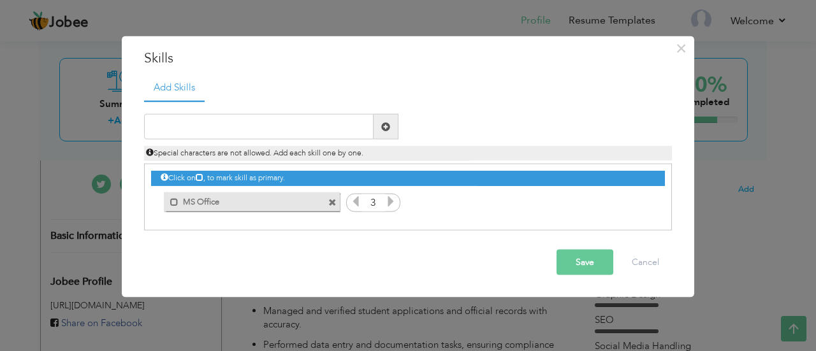
click at [330, 201] on span at bounding box center [332, 202] width 8 height 8
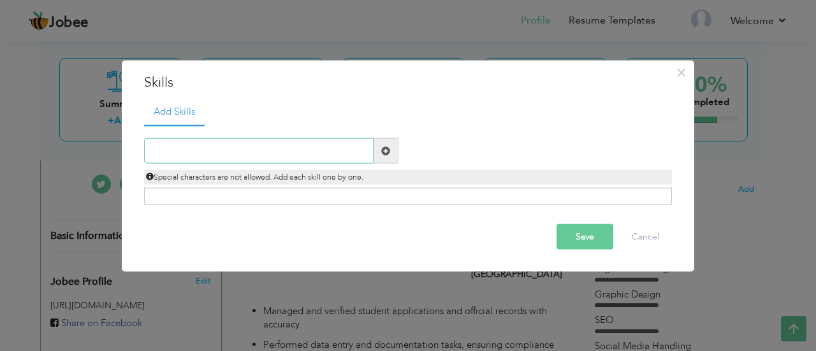
click at [224, 150] on input "text" at bounding box center [258, 150] width 229 height 25
click at [221, 150] on input "MS Office" at bounding box center [258, 150] width 229 height 25
paste input "Data Entry & Documentation"
type input "Data Entry & Documentation"
click at [385, 150] on span at bounding box center [385, 150] width 9 height 9
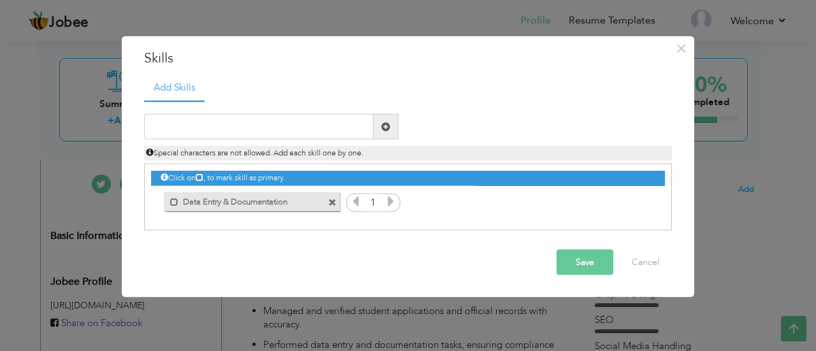
click at [389, 201] on icon at bounding box center [390, 201] width 11 height 11
click at [357, 201] on icon at bounding box center [355, 201] width 11 height 11
click at [241, 129] on input "text" at bounding box center [258, 126] width 229 height 25
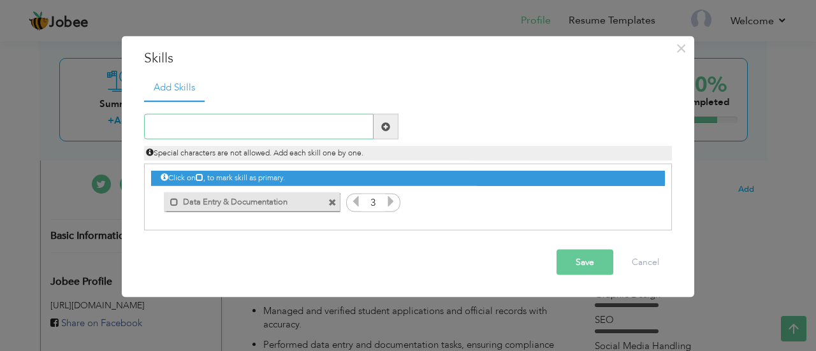
paste input "Application & Record Verification"
type input "Application & Record Verification"
click at [395, 127] on span at bounding box center [385, 126] width 25 height 25
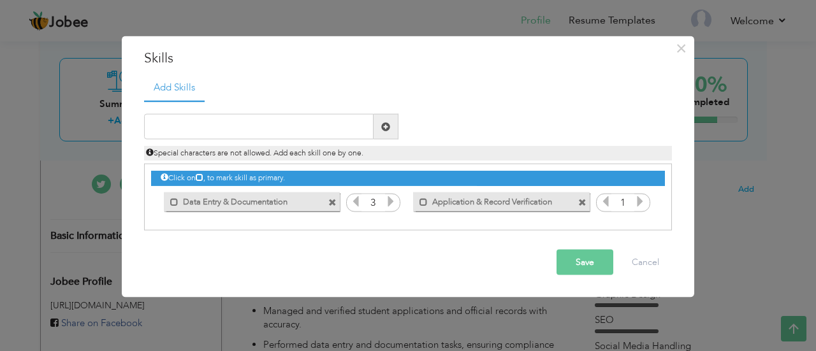
click at [639, 199] on icon at bounding box center [639, 201] width 11 height 11
click at [604, 199] on icon at bounding box center [605, 201] width 11 height 11
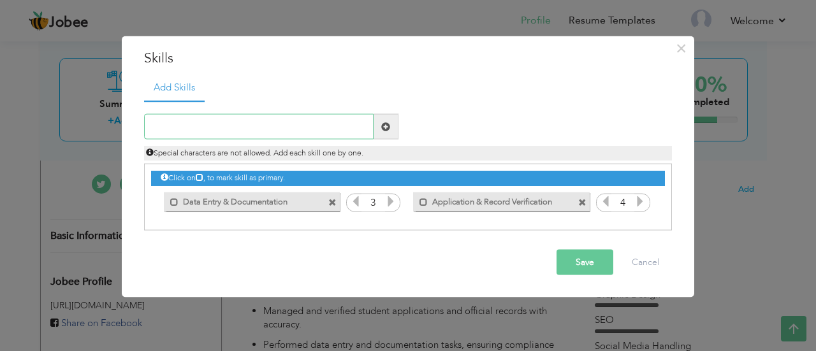
click at [182, 120] on input "text" at bounding box center [258, 126] width 229 height 25
paste input "Client Communication & Outbound Support"
type input "Client Communication & Outbound Support"
click at [382, 128] on span at bounding box center [385, 126] width 9 height 9
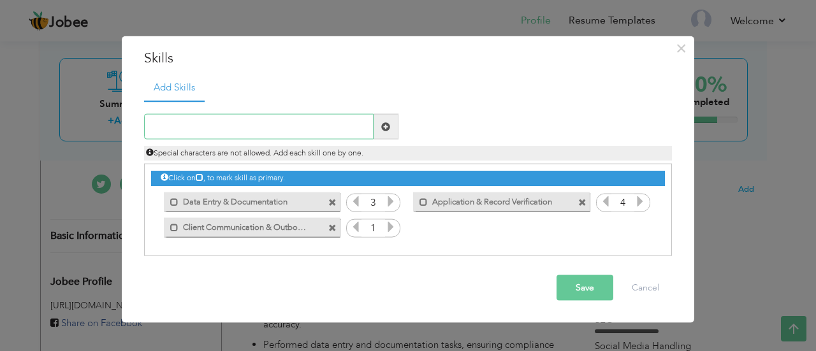
click at [205, 128] on input "text" at bounding box center [258, 126] width 229 height 25
paste input "MS Office"
type input "MS Office"
click at [381, 127] on span at bounding box center [385, 126] width 9 height 9
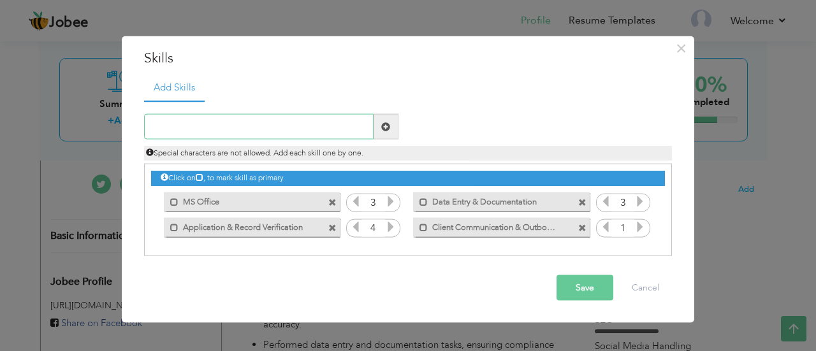
click at [173, 129] on input "text" at bounding box center [258, 126] width 229 height 25
paste input "File & Record Management"
type input "File & Record Management"
click at [381, 127] on span at bounding box center [385, 126] width 9 height 9
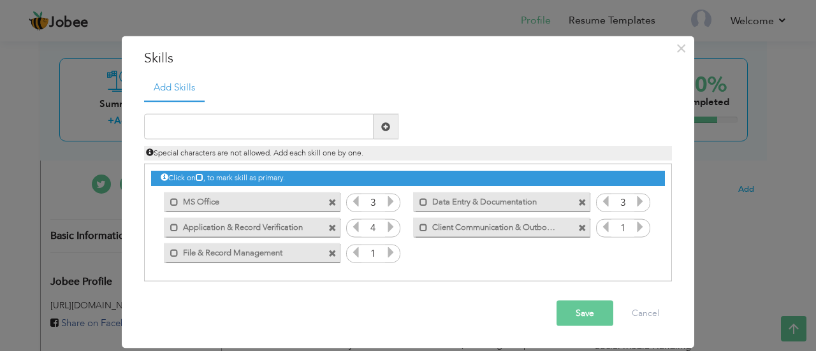
click at [389, 249] on icon at bounding box center [390, 252] width 11 height 11
click at [639, 229] on icon at bounding box center [639, 226] width 11 height 11
click at [219, 124] on input "text" at bounding box center [258, 126] width 229 height 25
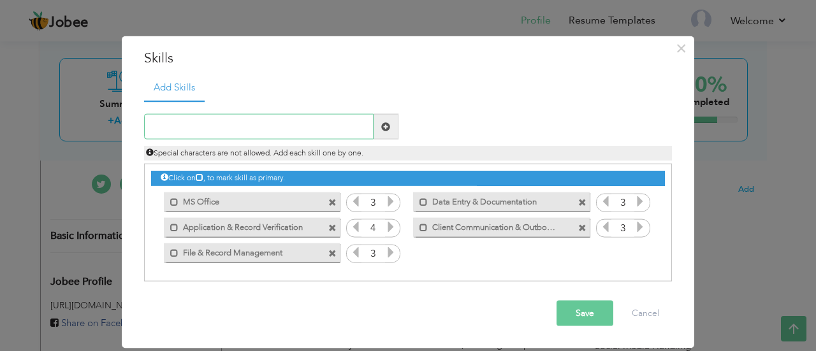
paste input "Problem-Solving & Adaptability"
type input "Problem-Solving & Adaptability"
click at [382, 129] on span at bounding box center [385, 126] width 9 height 9
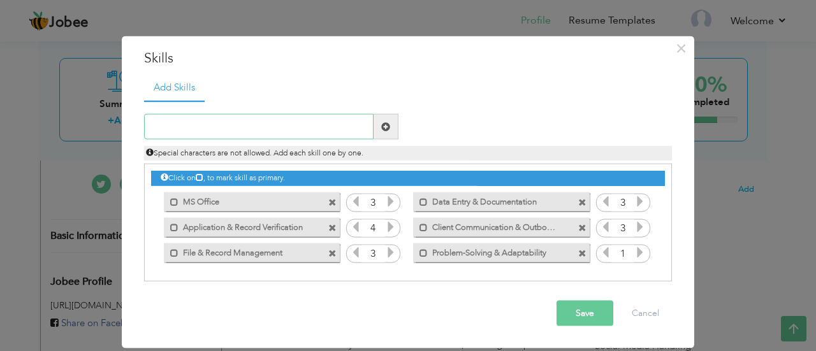
click at [231, 126] on input "text" at bounding box center [258, 126] width 229 height 25
paste input "Teamwork & Time Management"
type input "Teamwork & Time Management"
click at [386, 124] on span at bounding box center [385, 126] width 9 height 9
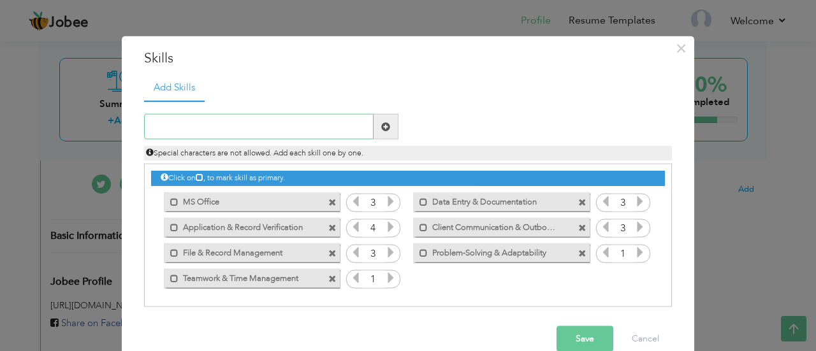
click at [217, 115] on input "text" at bounding box center [258, 126] width 229 height 25
paste input "Query Handling"
type input "Query Handling"
click at [381, 123] on span at bounding box center [385, 126] width 9 height 9
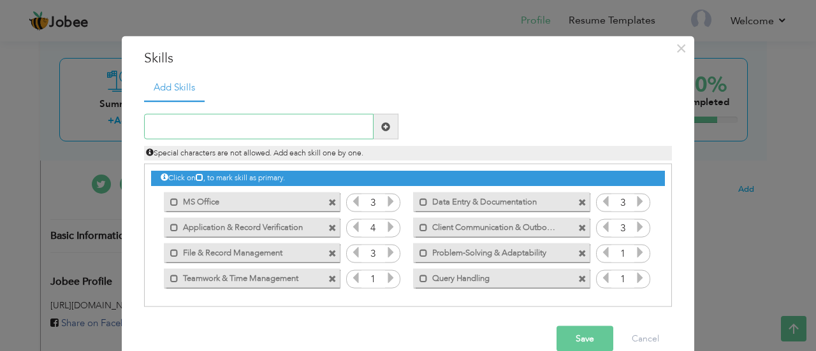
click at [240, 120] on input "text" at bounding box center [258, 126] width 229 height 25
paste input "Attention to Detail & Accuracy"
type input "Attention to Detail & Accuracy"
click at [373, 126] on span at bounding box center [385, 126] width 25 height 25
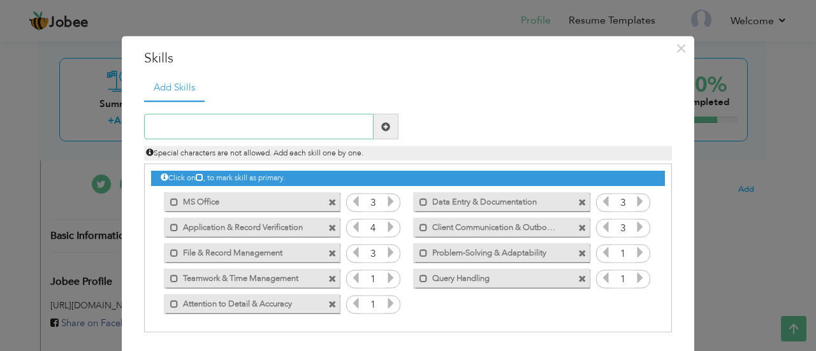
click at [303, 127] on input "text" at bounding box center [258, 126] width 229 height 25
type input "Analytical Ability"
click at [373, 126] on span at bounding box center [385, 126] width 25 height 25
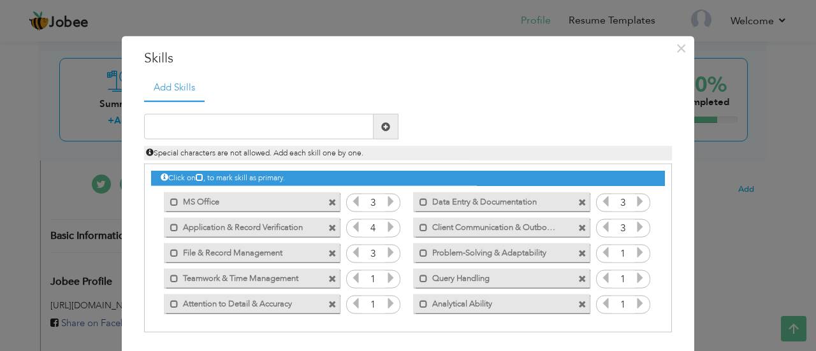
click at [634, 302] on icon at bounding box center [639, 303] width 11 height 11
click at [635, 279] on icon at bounding box center [639, 277] width 11 height 11
click at [634, 249] on icon at bounding box center [639, 252] width 11 height 11
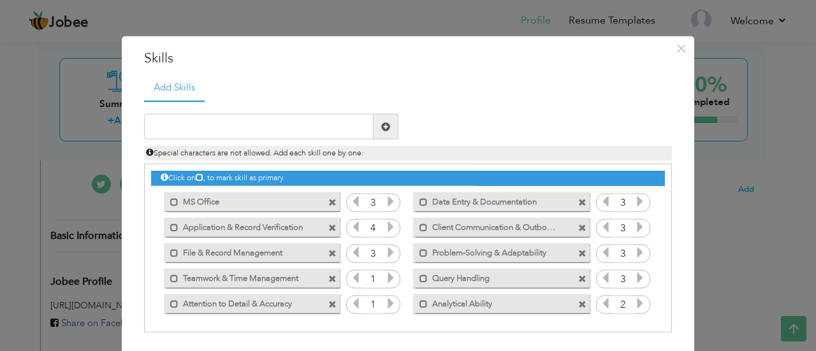
click at [634, 249] on icon at bounding box center [639, 252] width 11 height 11
click at [385, 277] on icon at bounding box center [390, 277] width 11 height 11
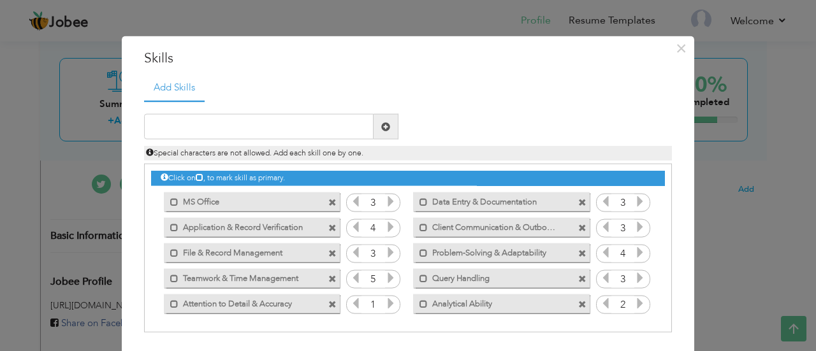
click at [385, 300] on icon at bounding box center [390, 303] width 11 height 11
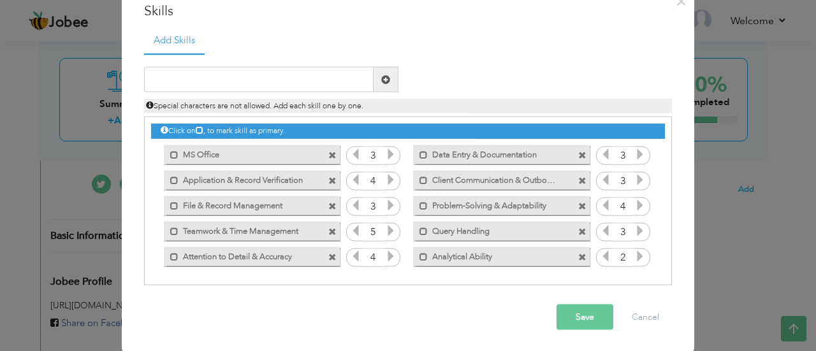
click at [579, 313] on button "Save" at bounding box center [584, 317] width 57 height 25
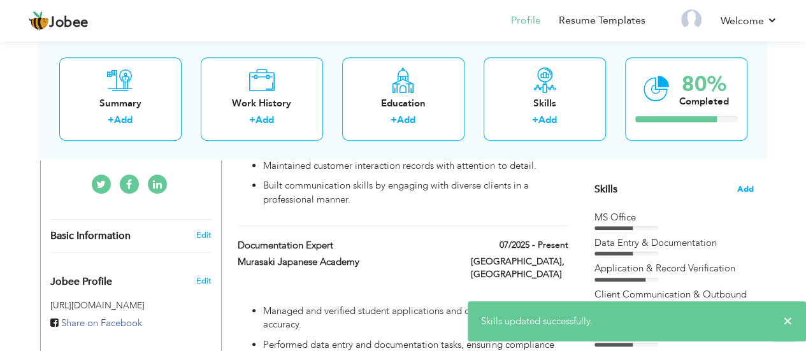
click at [742, 185] on span "Add" at bounding box center [745, 190] width 17 height 12
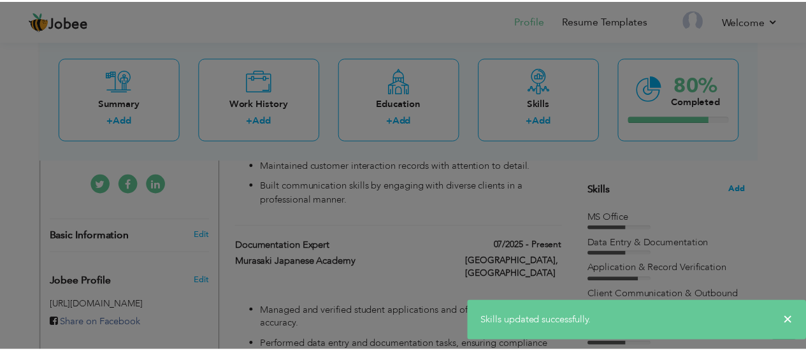
scroll to position [0, 0]
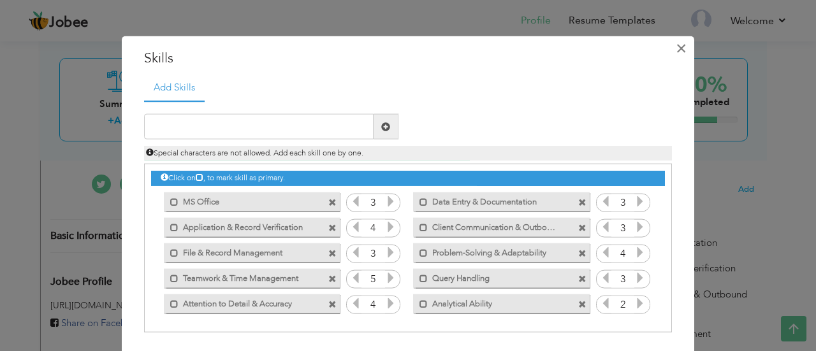
click at [681, 52] on button "×" at bounding box center [680, 48] width 20 height 20
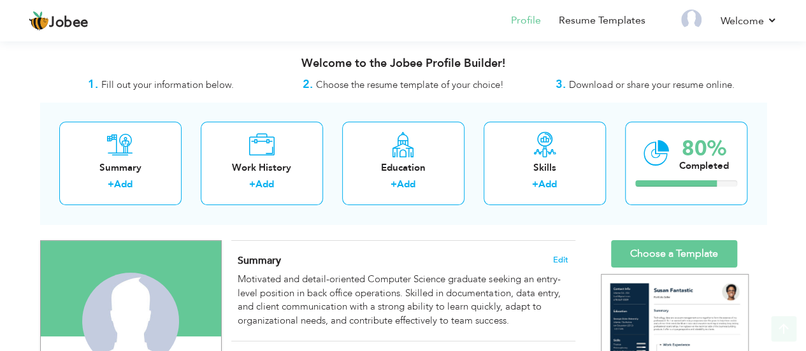
scroll to position [105, 0]
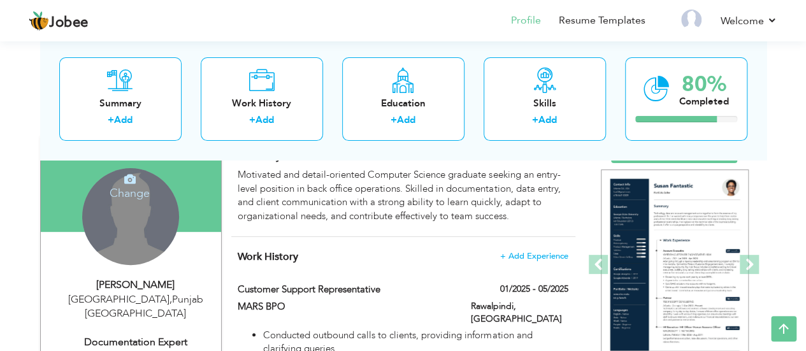
click at [107, 225] on div "Change Remove" at bounding box center [130, 216] width 97 height 97
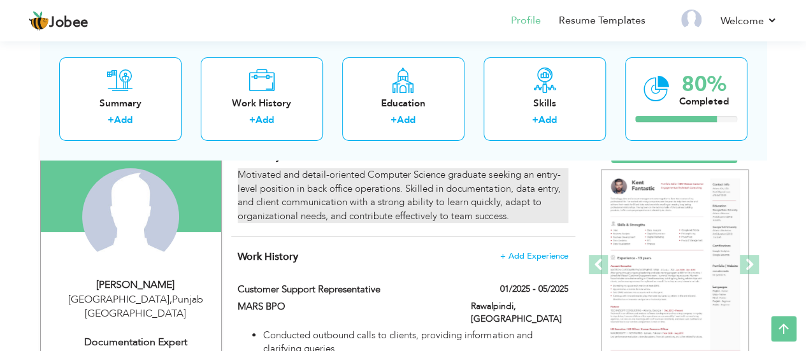
scroll to position [167, 0]
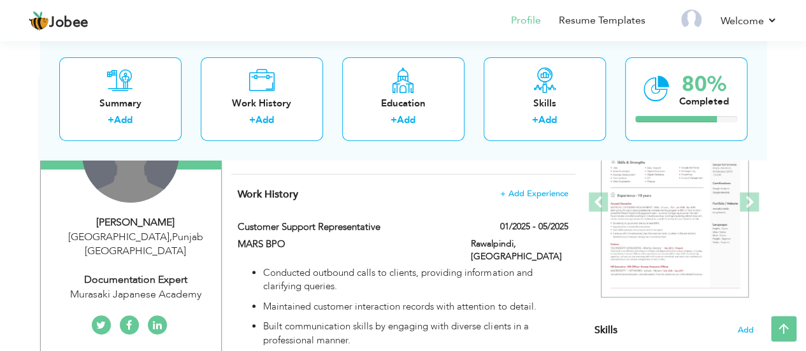
click at [126, 166] on div "Change Remove" at bounding box center [130, 154] width 97 height 97
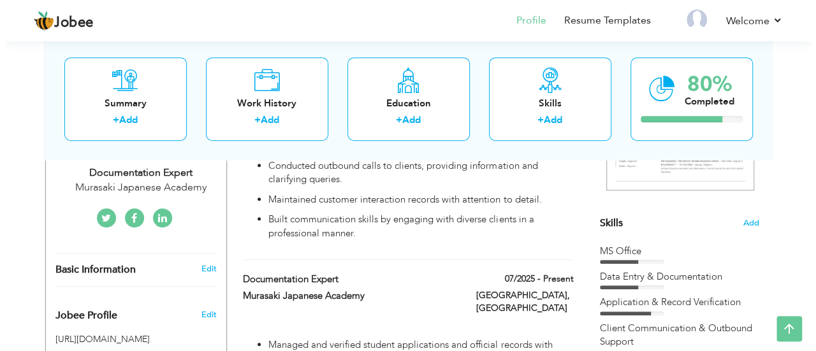
scroll to position [275, 0]
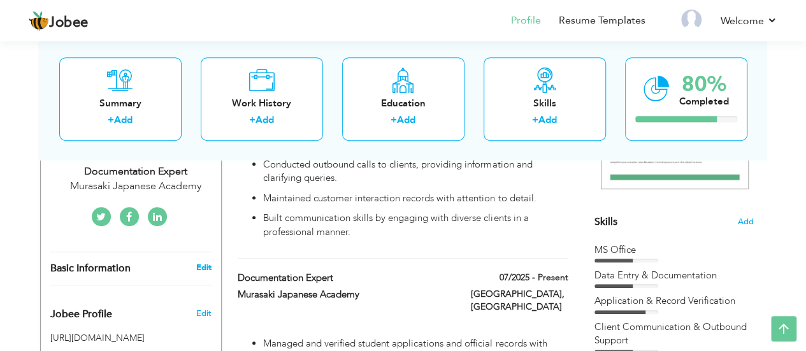
click at [202, 262] on link "Edit" at bounding box center [203, 267] width 15 height 11
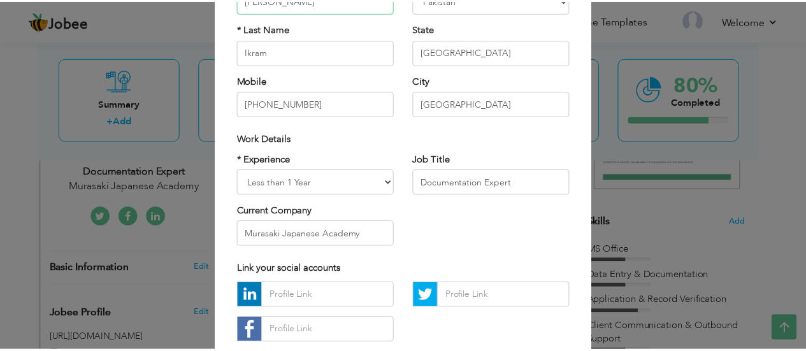
scroll to position [218, 0]
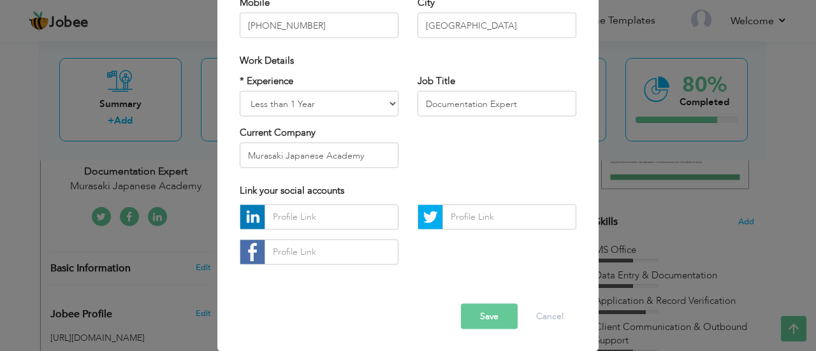
click at [494, 315] on button "Save" at bounding box center [489, 315] width 57 height 25
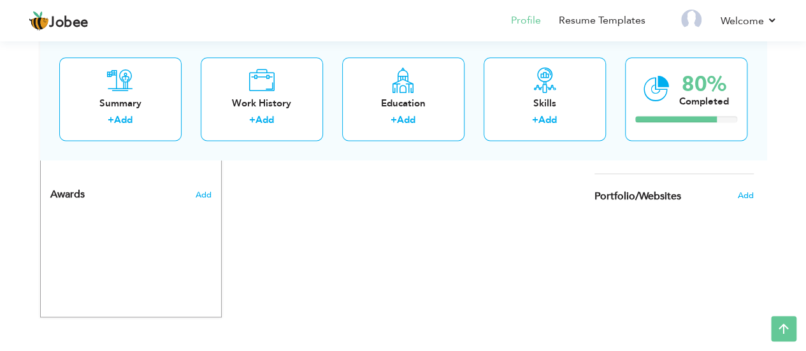
scroll to position [798, 0]
